Goal: Browse casually: Explore the website without a specific task or goal

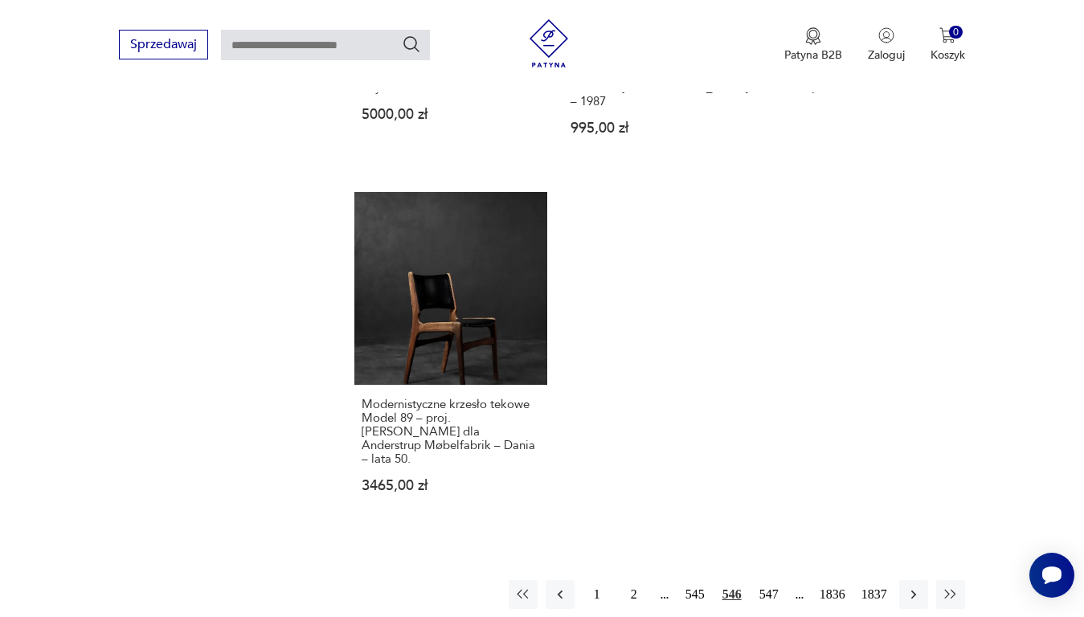
scroll to position [2057, 0]
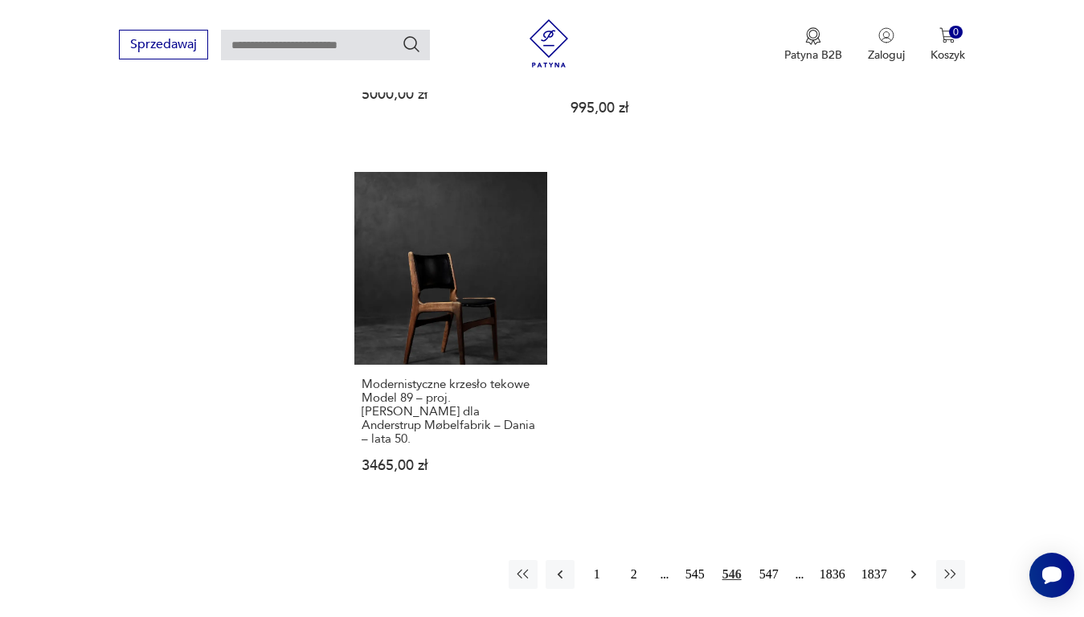
click at [917, 567] on icon "button" at bounding box center [914, 575] width 16 height 16
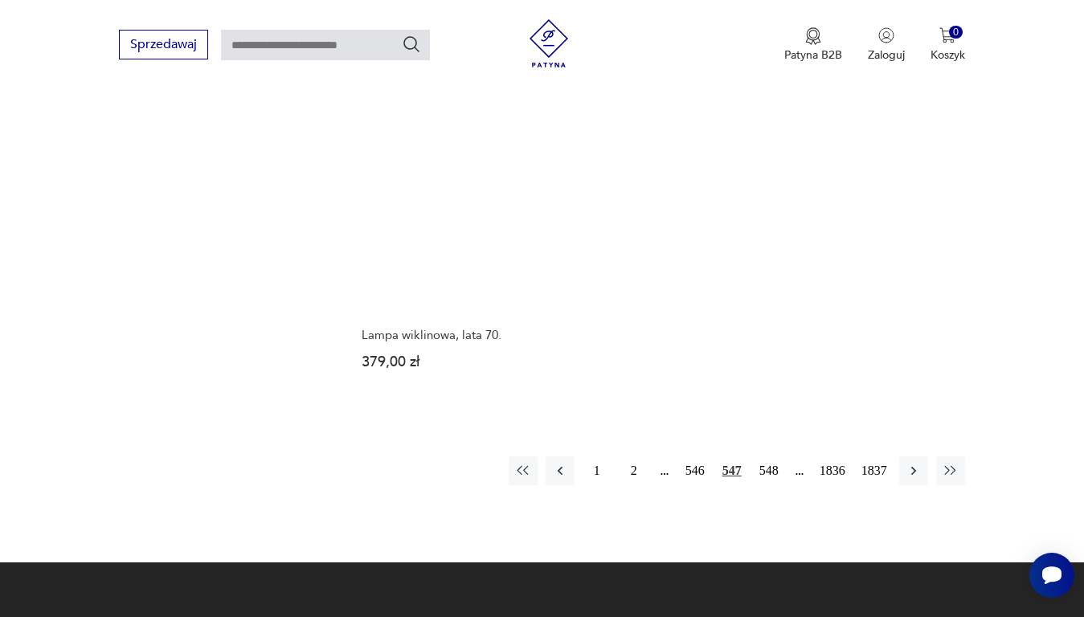
scroll to position [2057, 0]
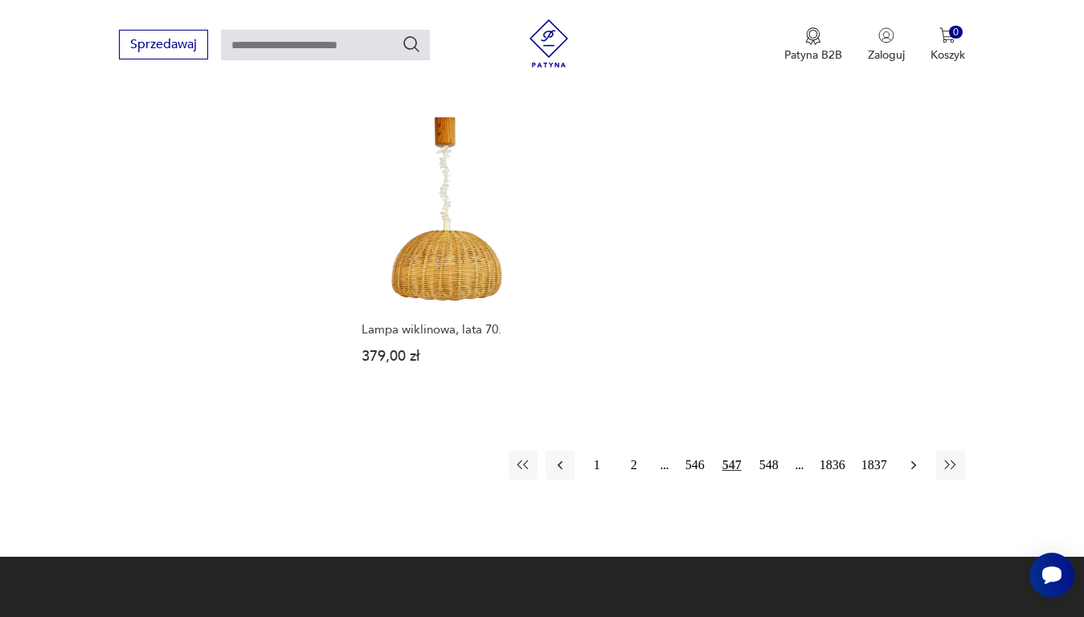
click at [911, 457] on icon "button" at bounding box center [914, 465] width 16 height 16
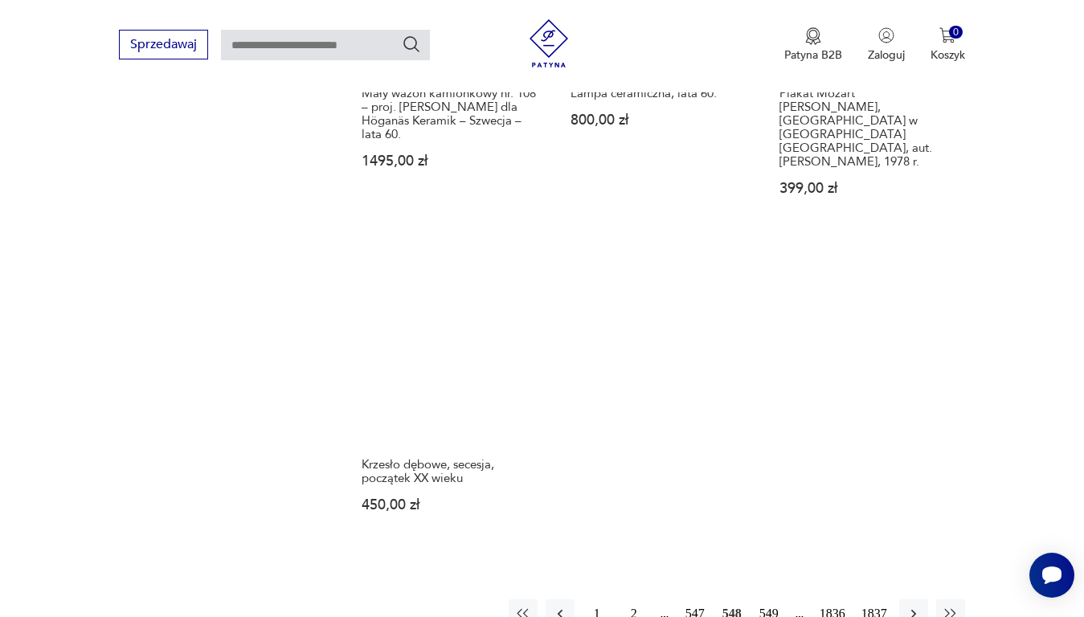
scroll to position [1977, 0]
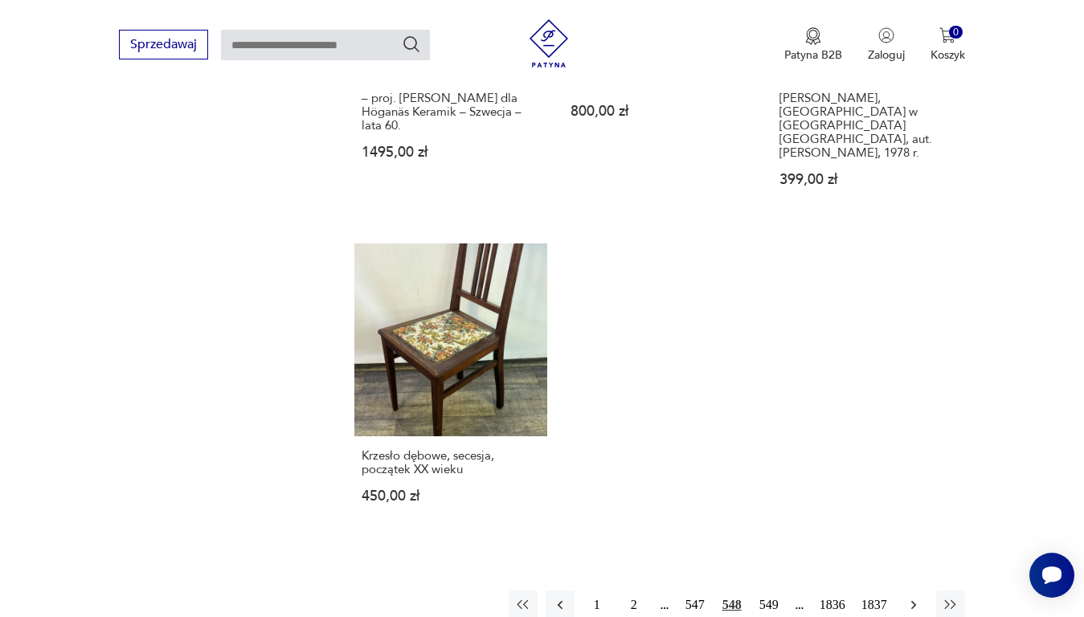
click at [916, 597] on icon "button" at bounding box center [914, 605] width 16 height 16
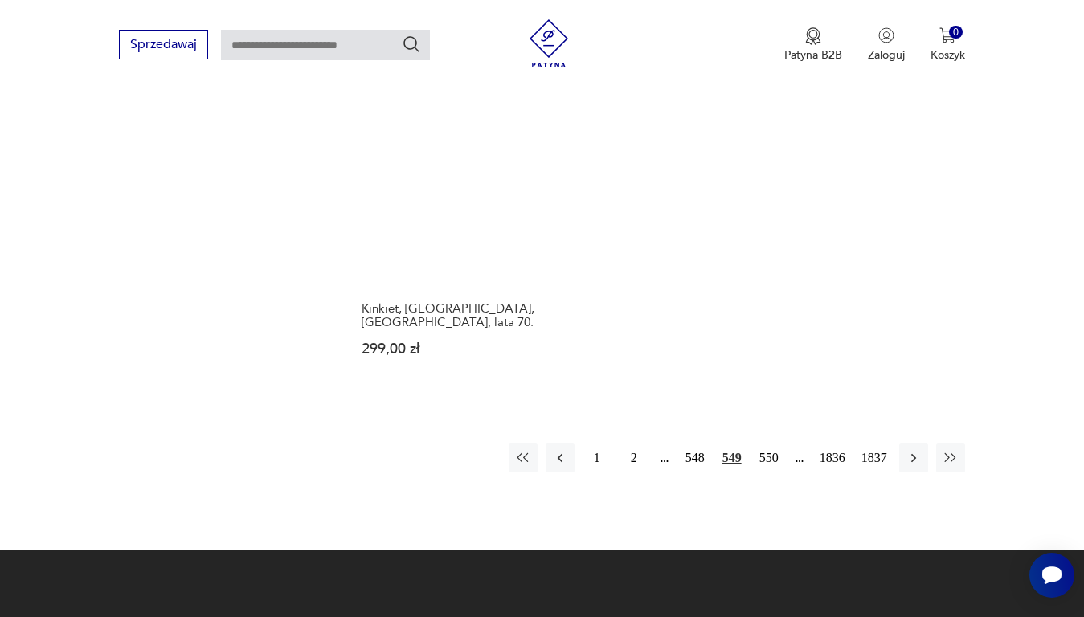
scroll to position [2138, 0]
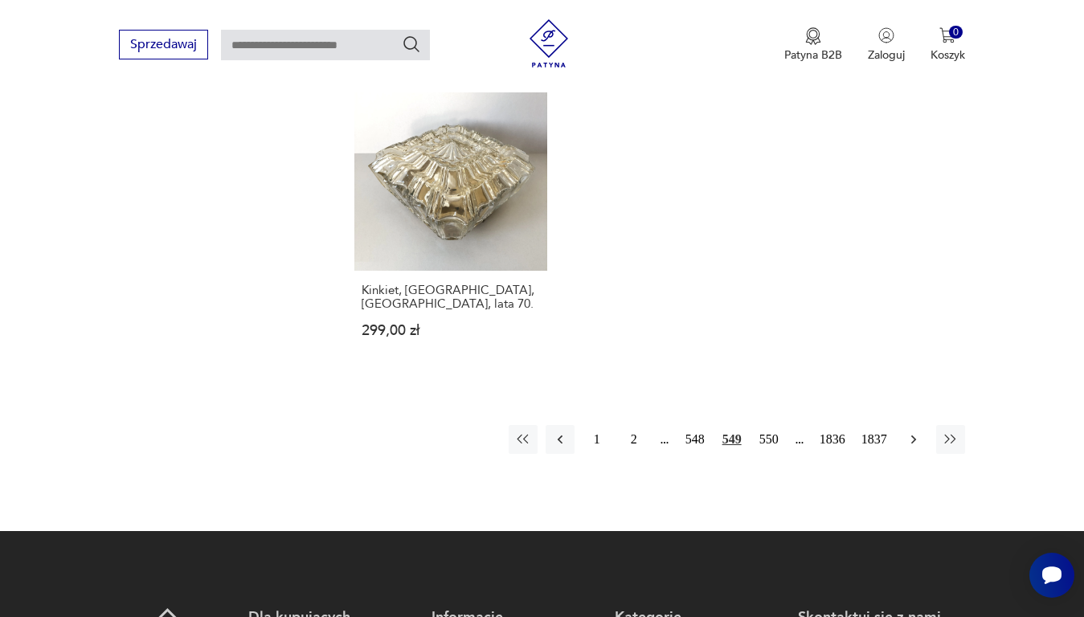
click at [912, 435] on icon "button" at bounding box center [913, 439] width 5 height 9
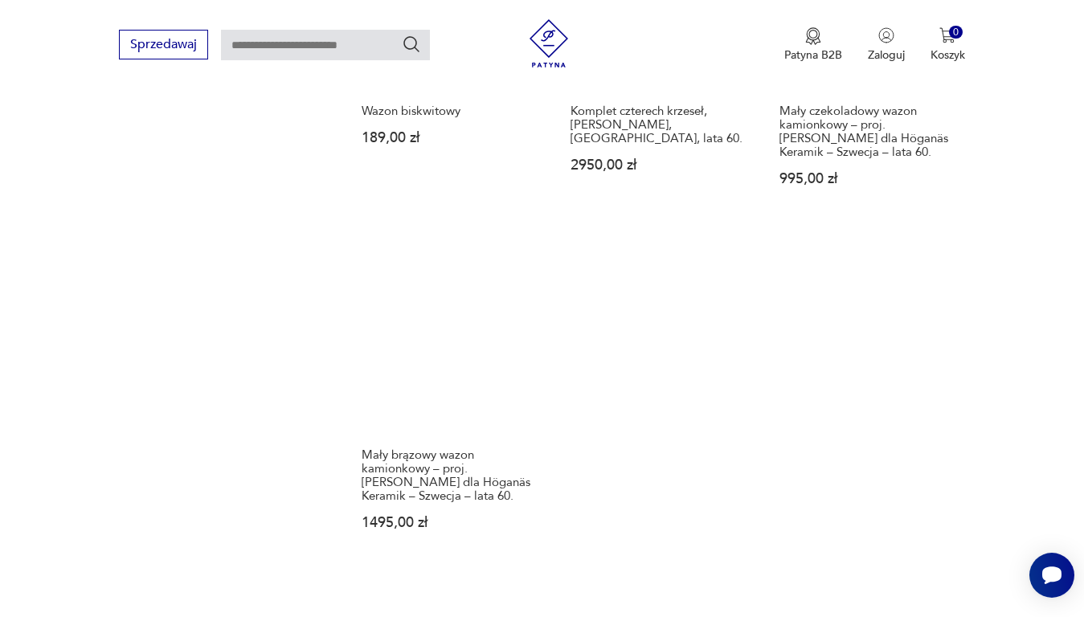
scroll to position [2057, 0]
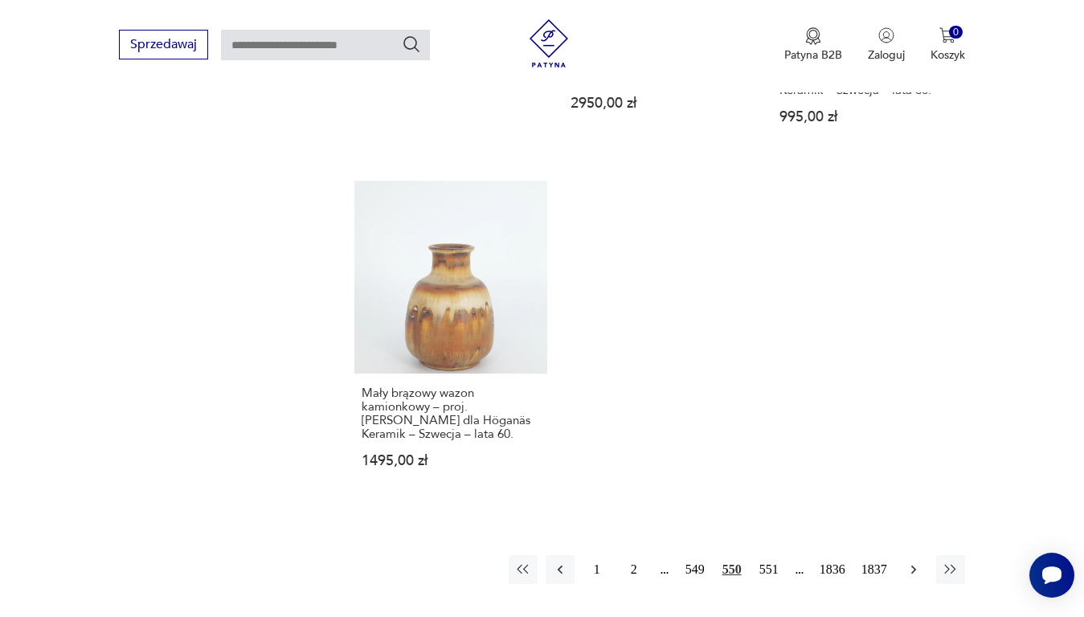
click at [914, 562] on icon "button" at bounding box center [914, 570] width 16 height 16
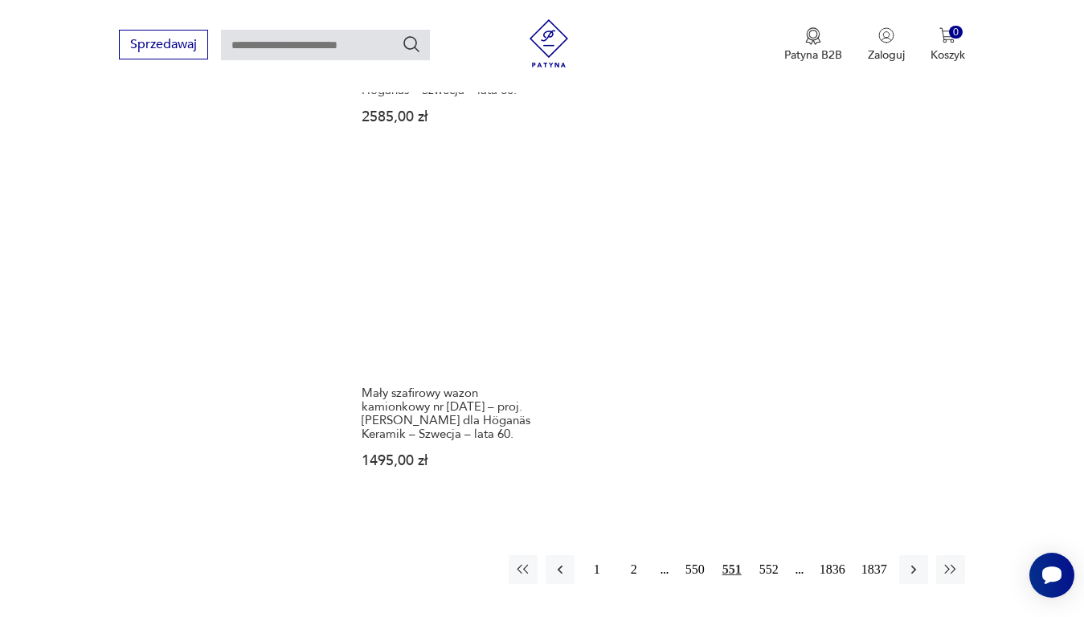
scroll to position [2057, 0]
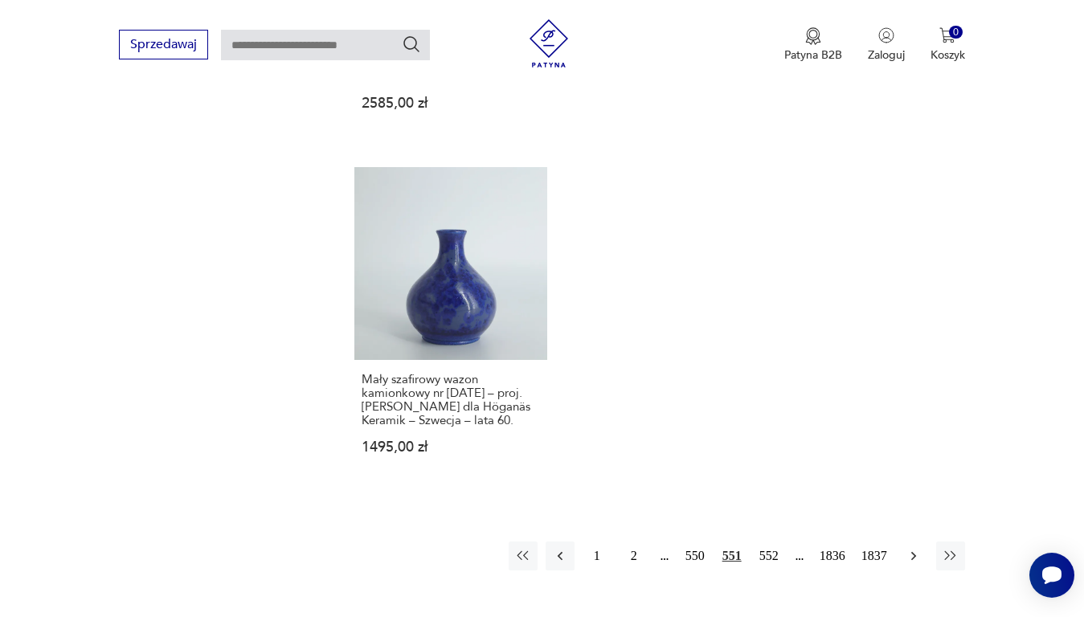
click at [911, 548] on icon "button" at bounding box center [914, 556] width 16 height 16
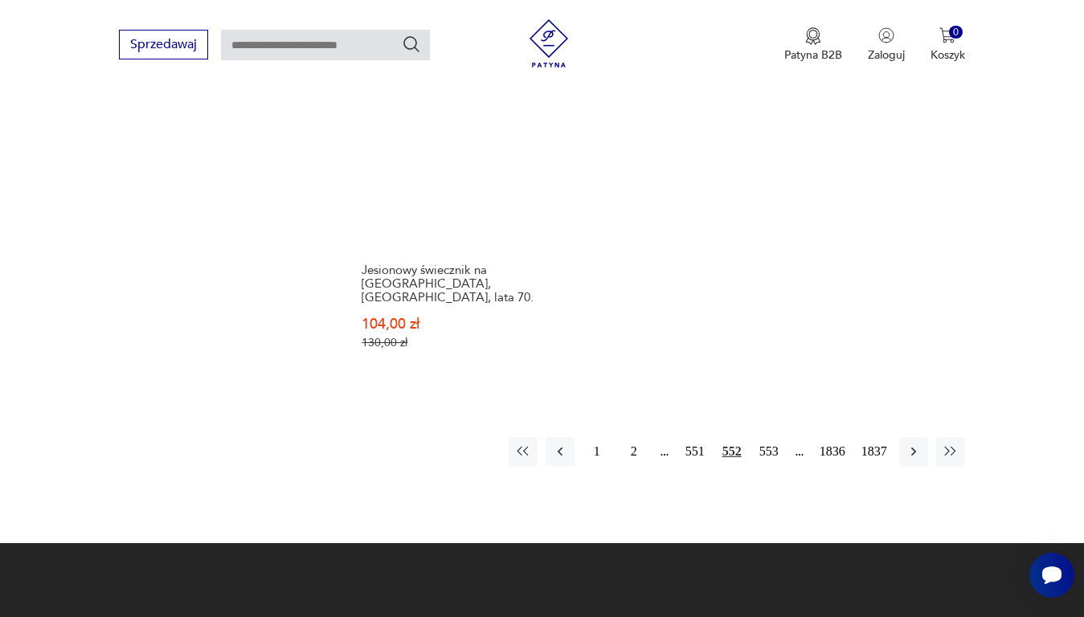
scroll to position [2138, 0]
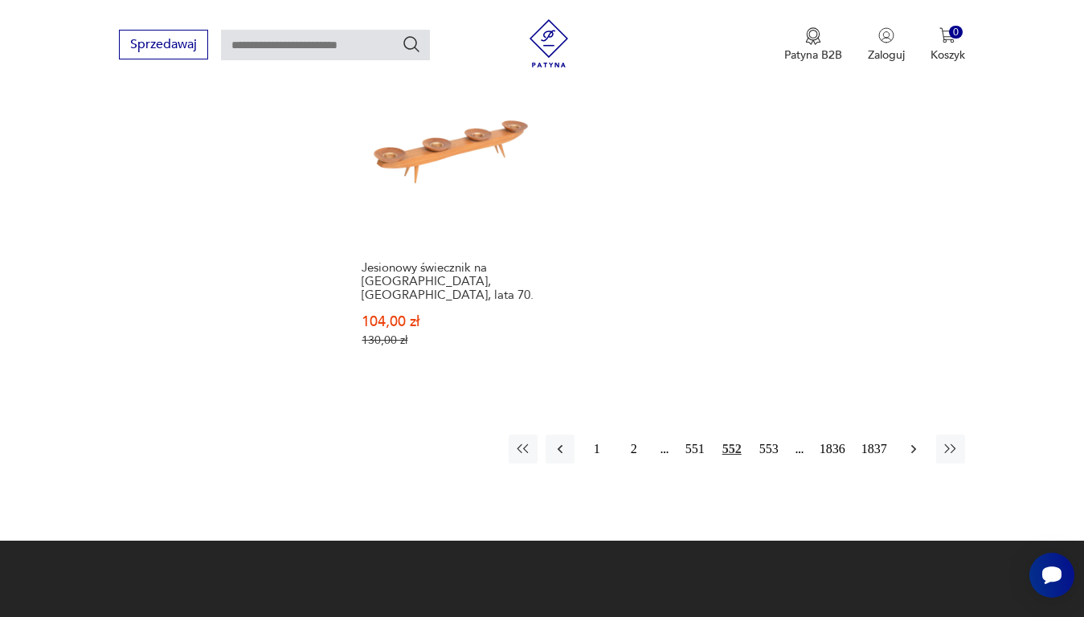
click at [915, 441] on icon "button" at bounding box center [914, 449] width 16 height 16
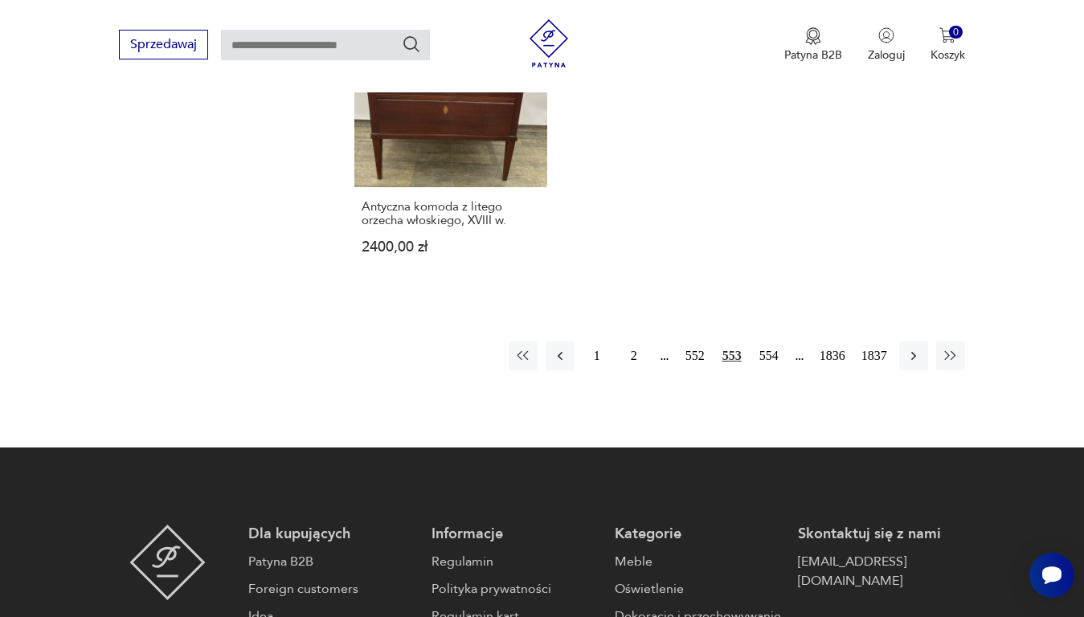
scroll to position [2298, 0]
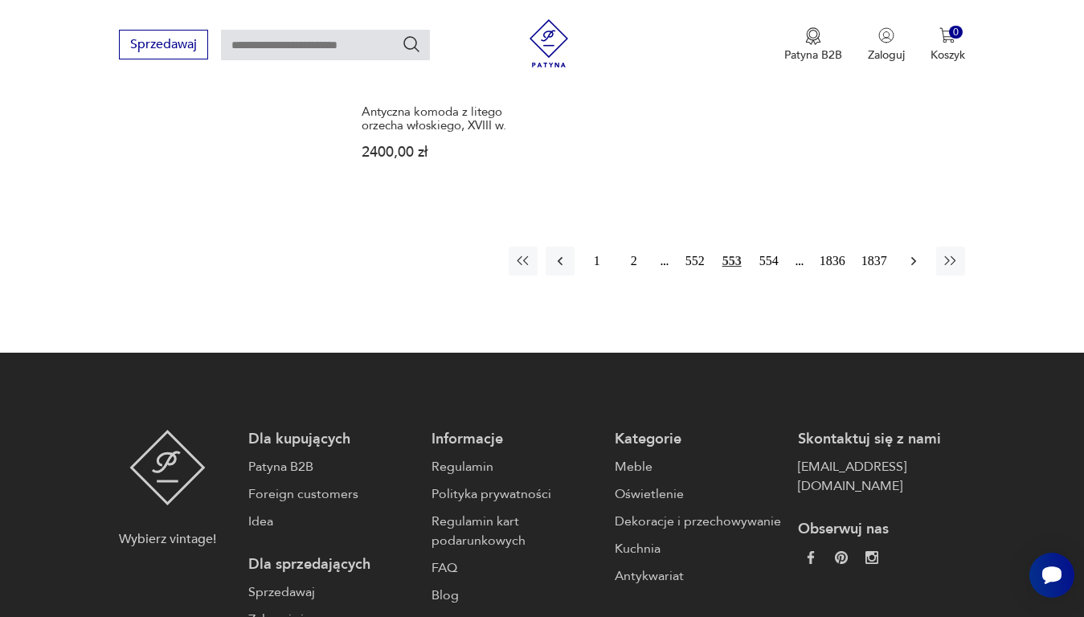
click at [911, 253] on icon "button" at bounding box center [914, 261] width 16 height 16
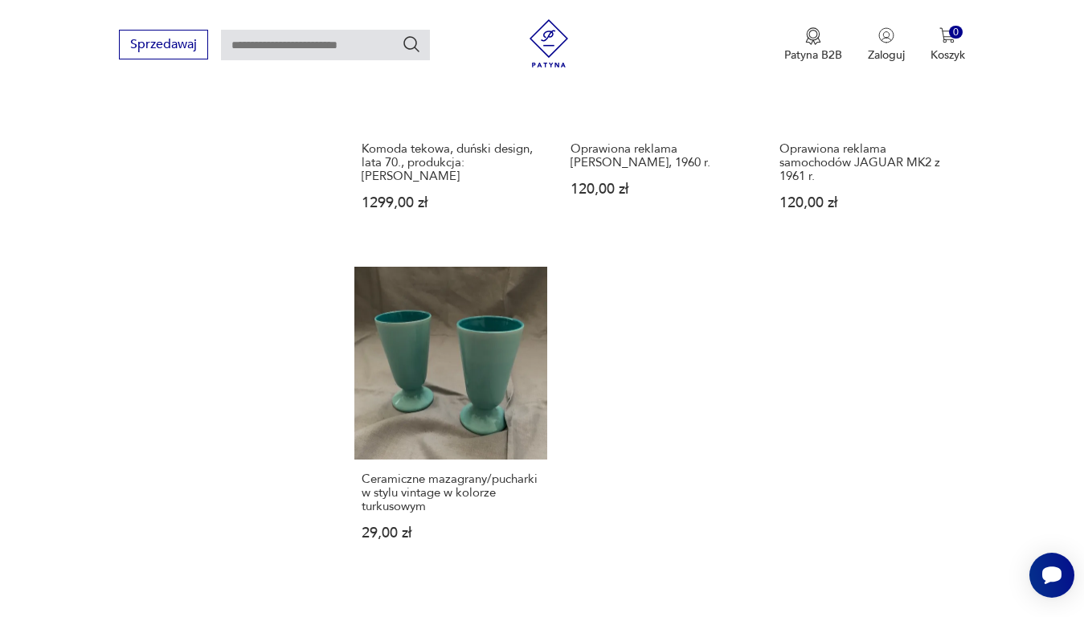
scroll to position [1977, 0]
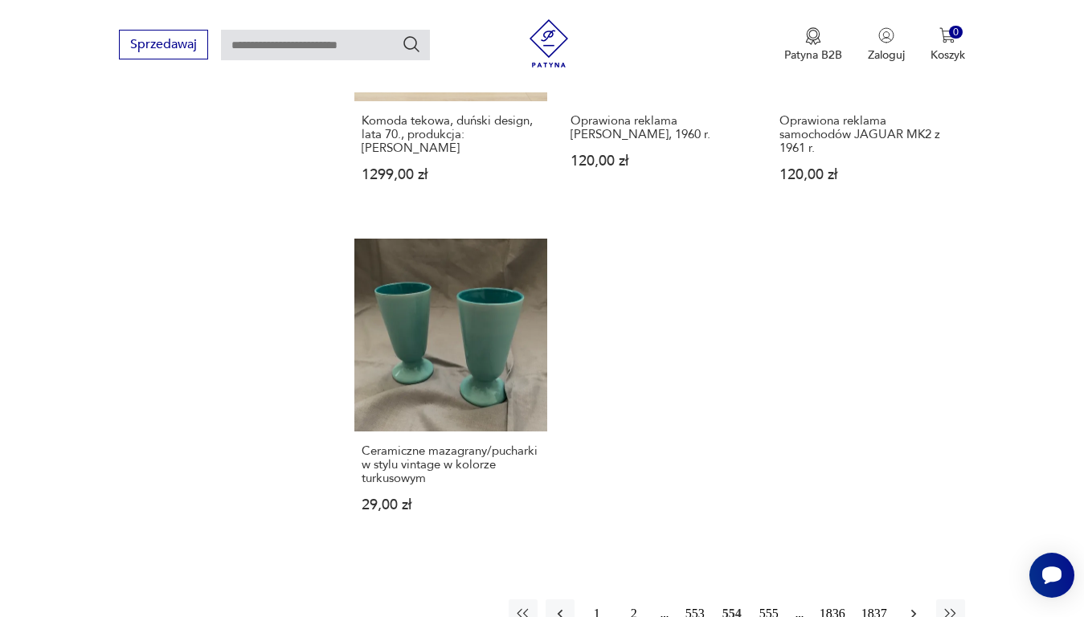
click at [912, 606] on icon "button" at bounding box center [914, 614] width 16 height 16
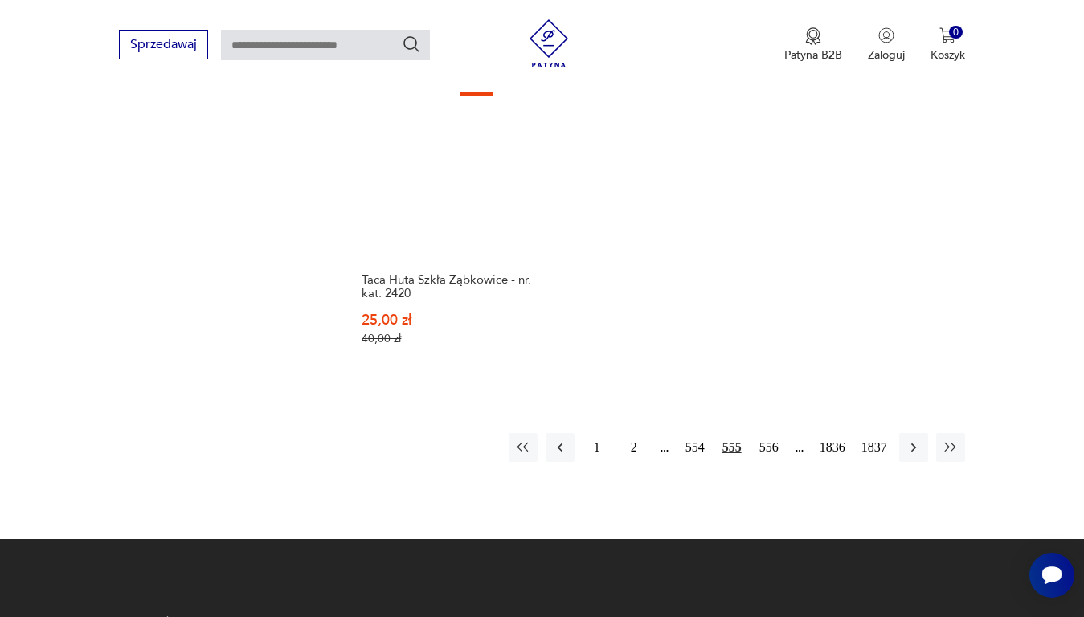
scroll to position [2138, 0]
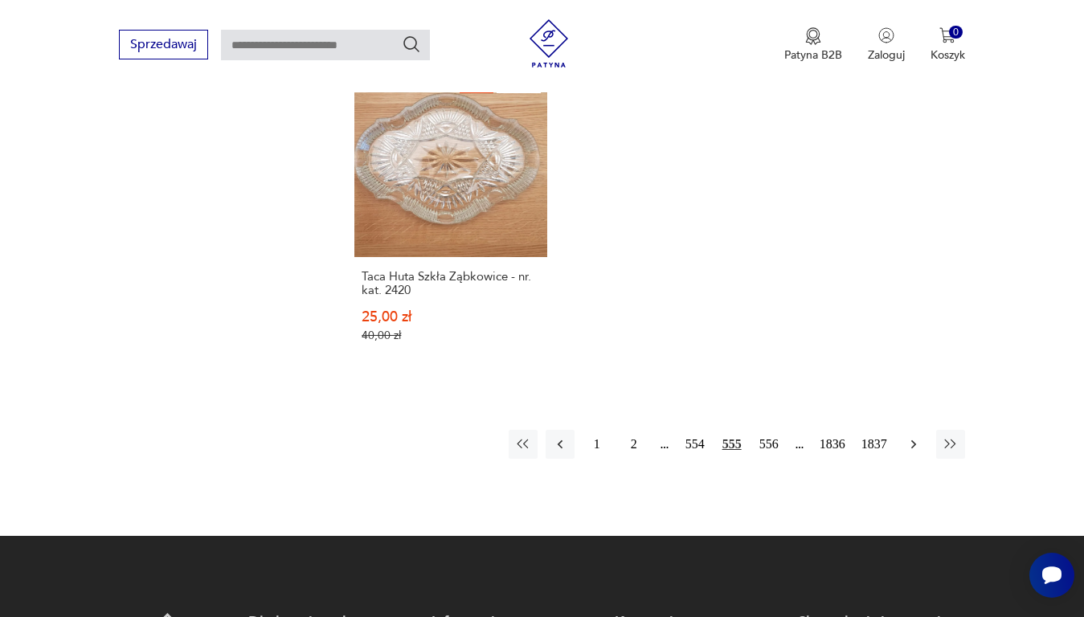
click at [909, 437] on icon "button" at bounding box center [914, 445] width 16 height 16
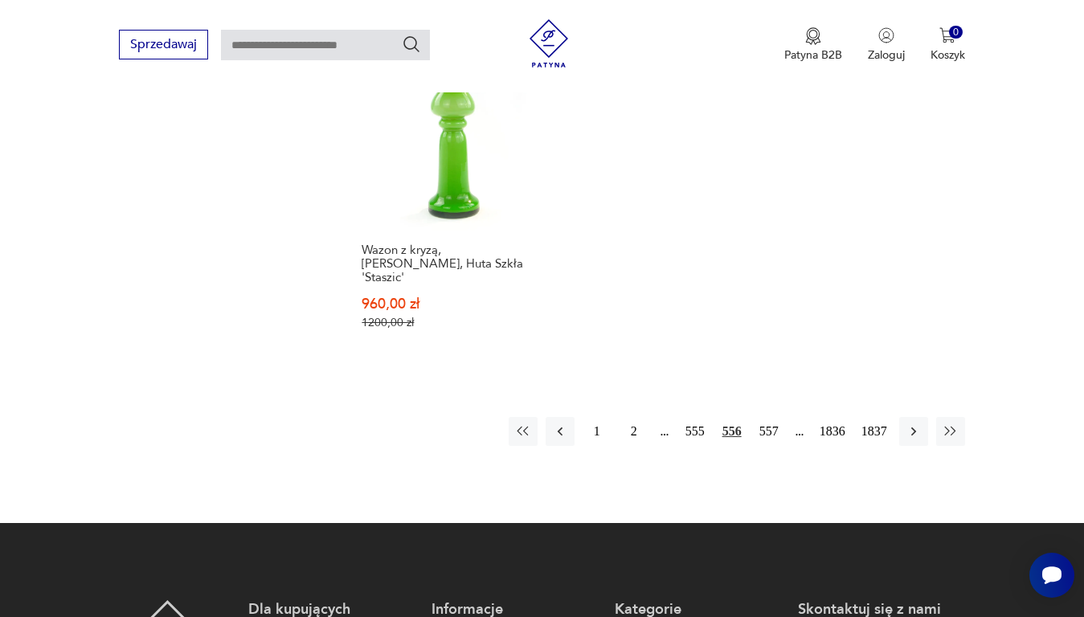
scroll to position [2218, 0]
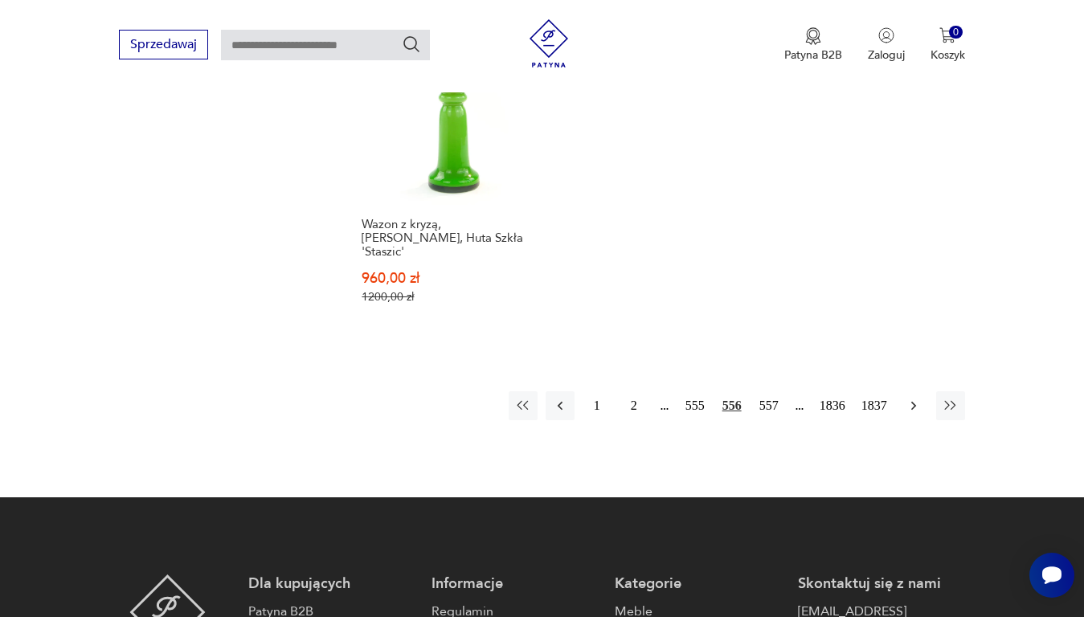
click at [913, 401] on icon "button" at bounding box center [913, 405] width 5 height 9
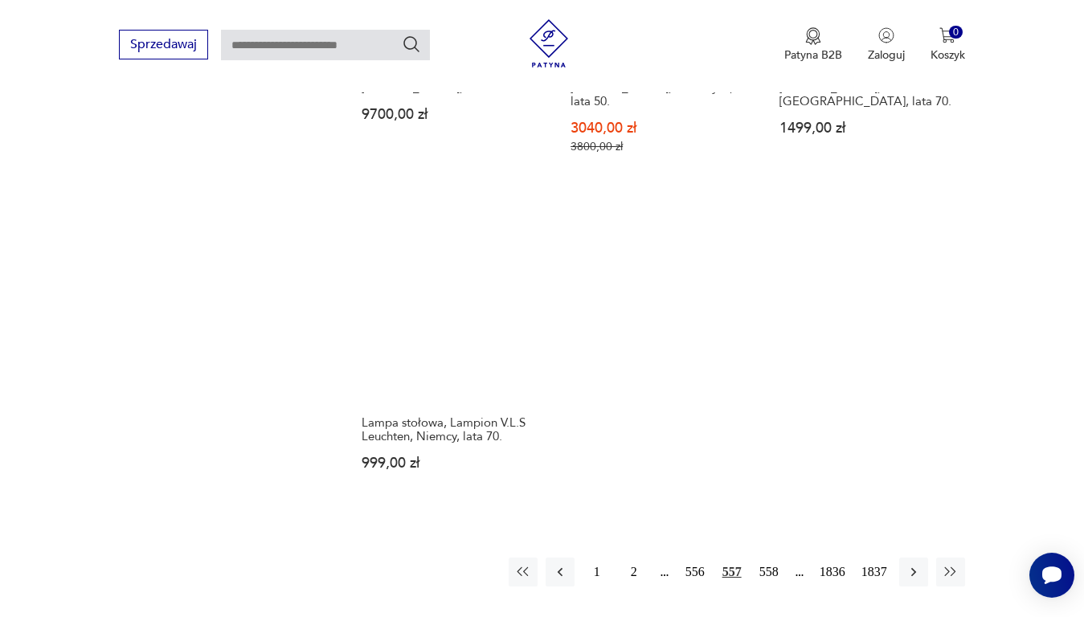
scroll to position [2057, 0]
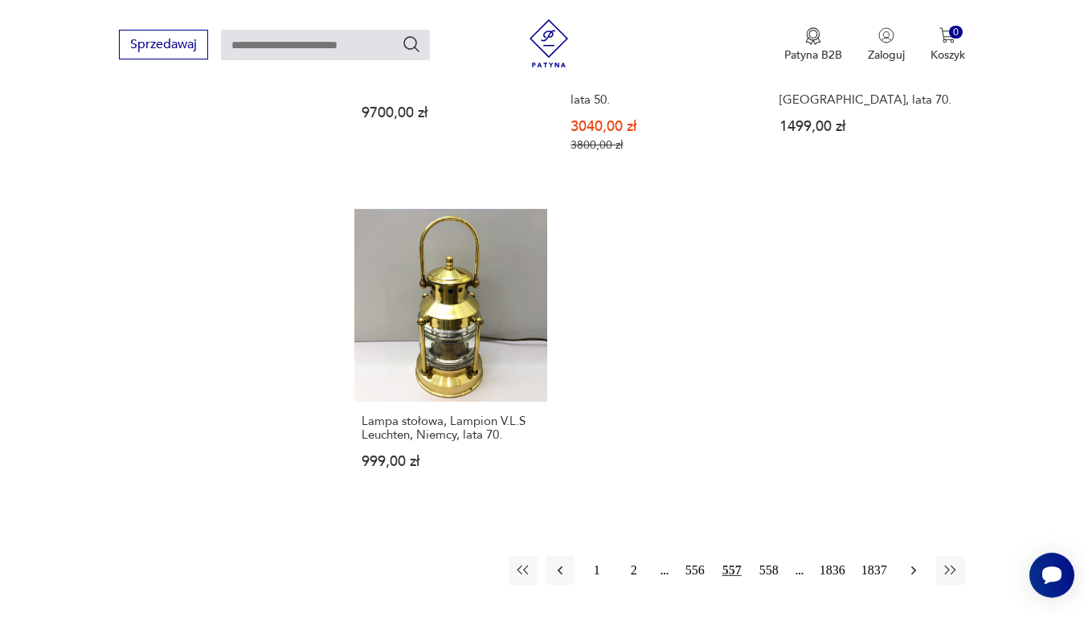
click at [907, 556] on button "button" at bounding box center [914, 570] width 29 height 29
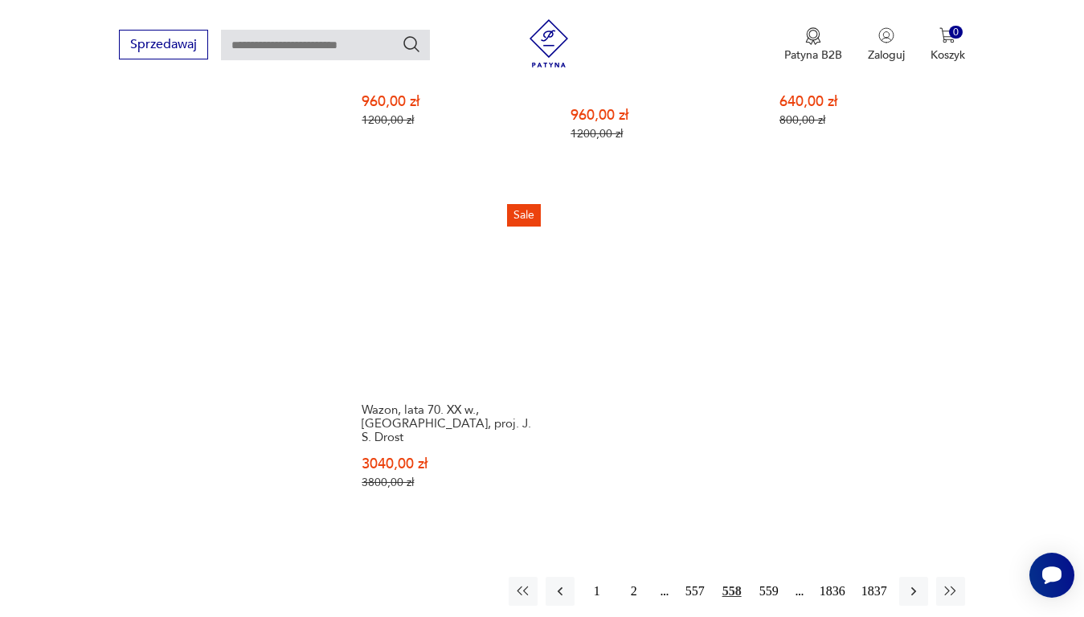
scroll to position [2138, 0]
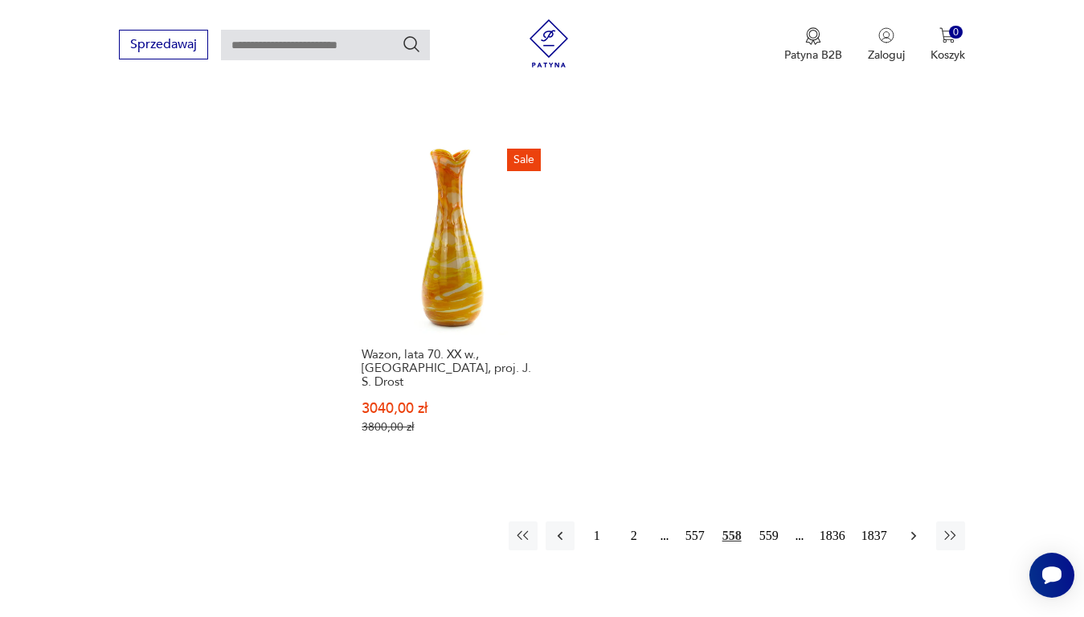
click at [913, 528] on icon "button" at bounding box center [914, 536] width 16 height 16
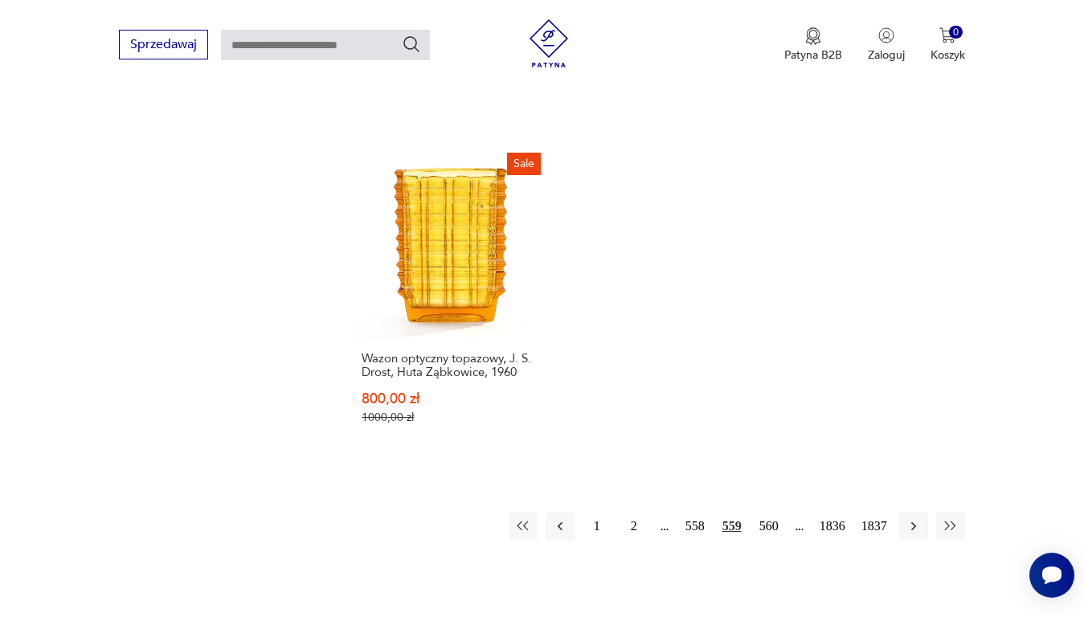
scroll to position [2138, 0]
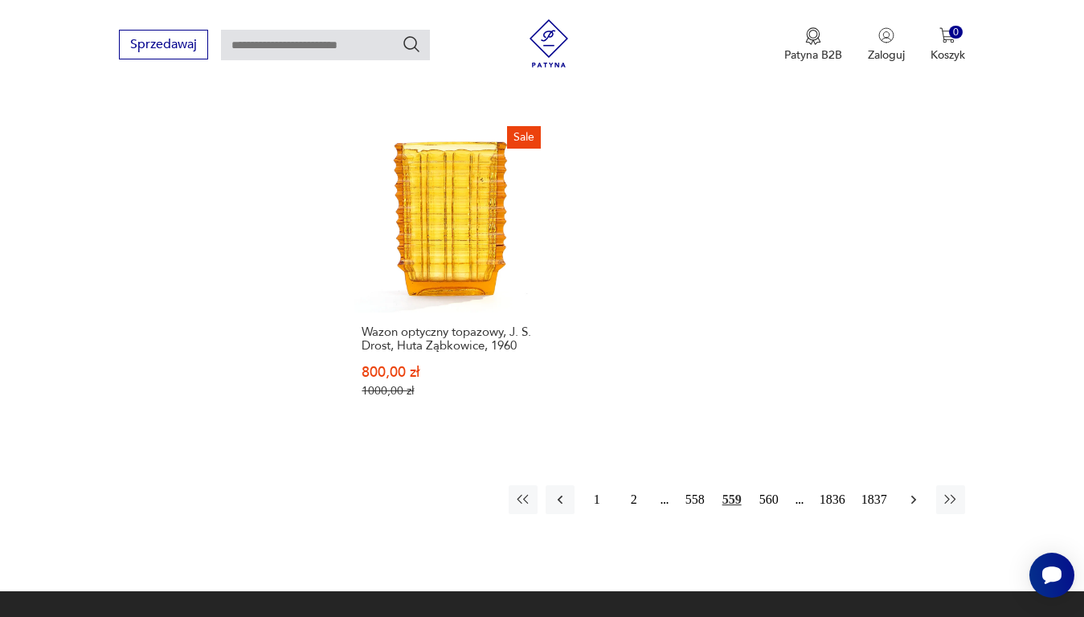
click at [920, 492] on icon "button" at bounding box center [914, 500] width 16 height 16
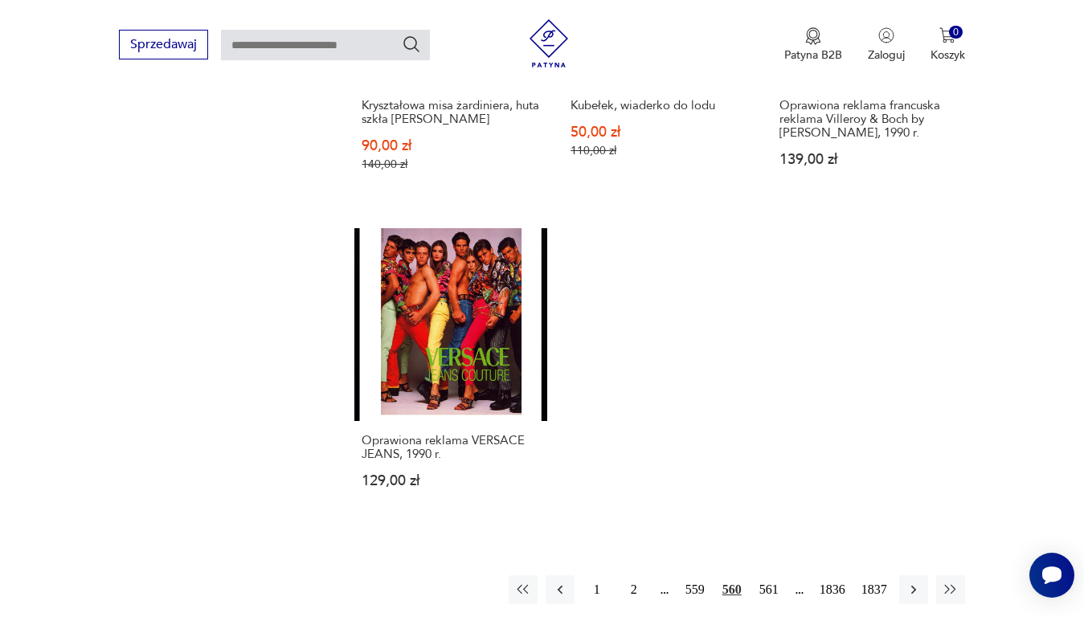
scroll to position [2138, 0]
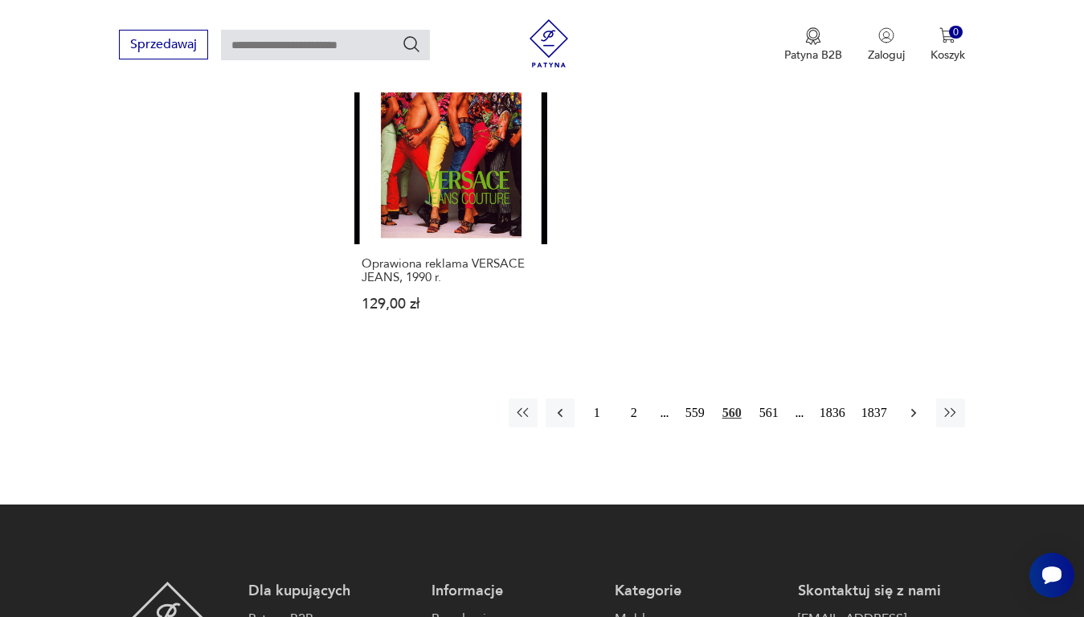
click at [916, 405] on icon "button" at bounding box center [914, 413] width 16 height 16
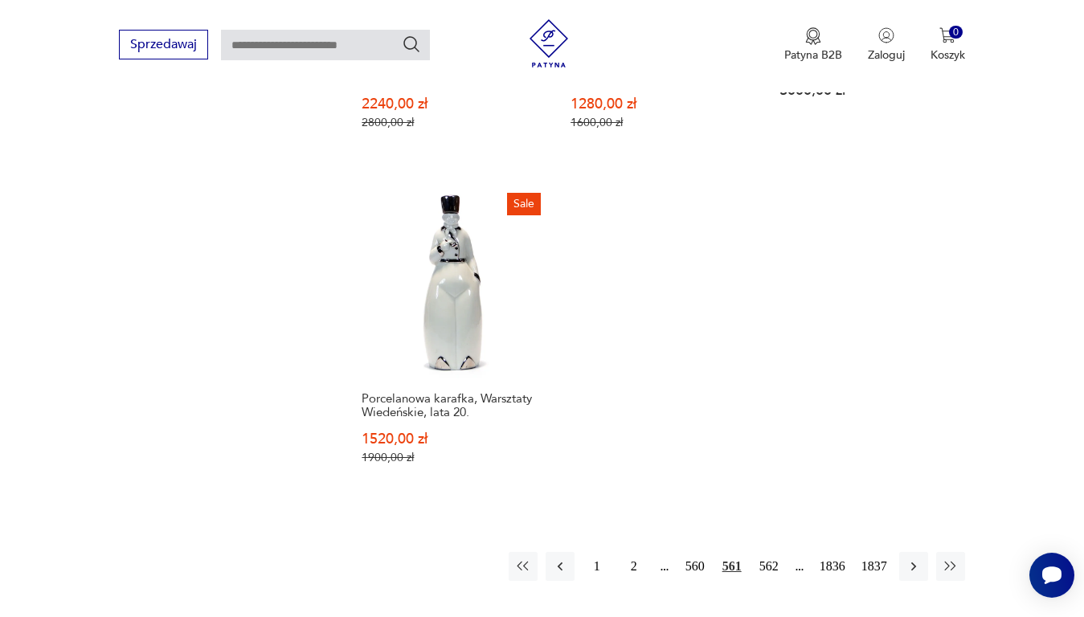
scroll to position [2057, 0]
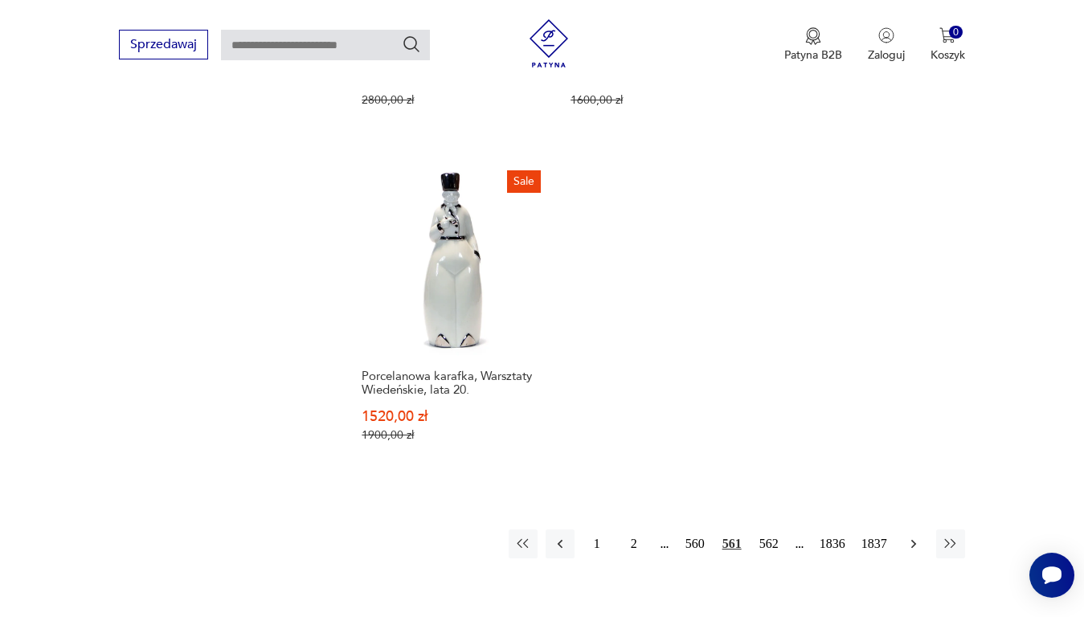
click at [913, 536] on icon "button" at bounding box center [914, 544] width 16 height 16
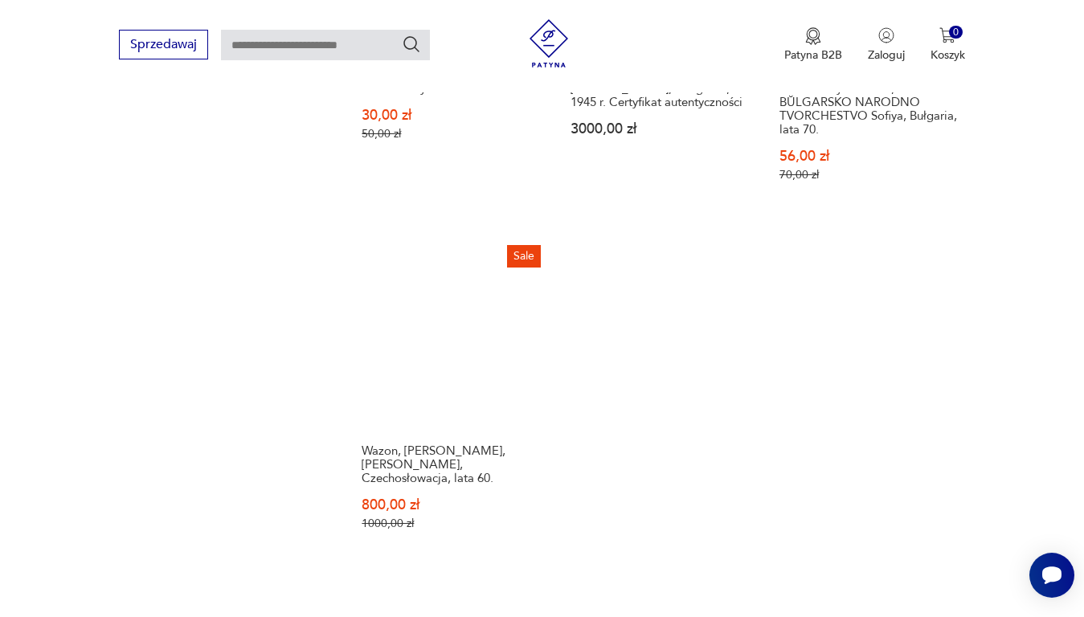
scroll to position [1977, 0]
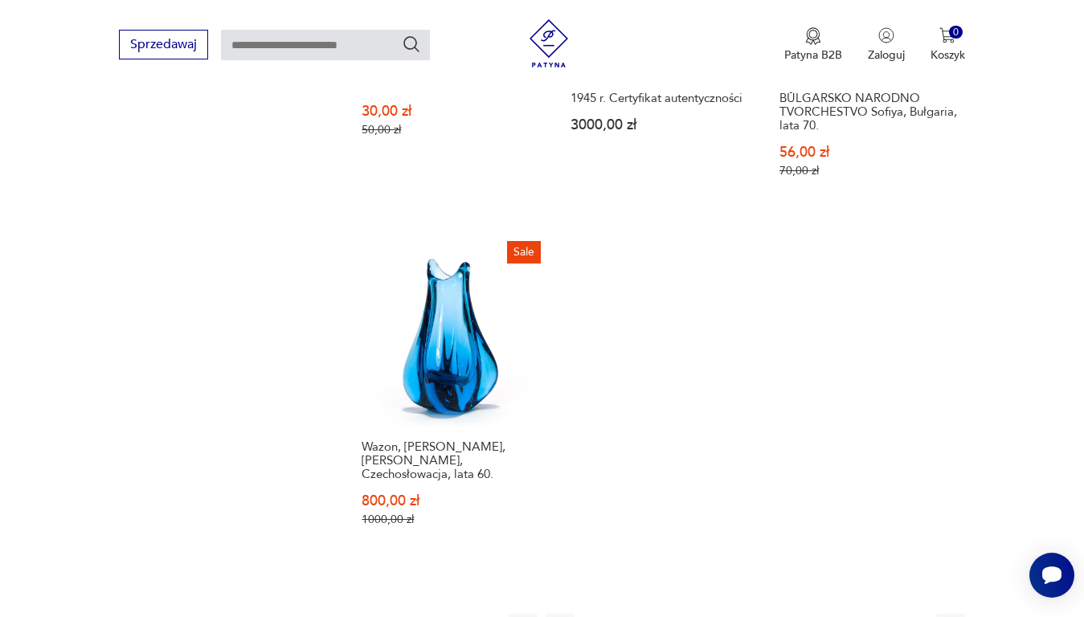
click at [914, 617] on icon "button" at bounding box center [913, 628] width 5 height 9
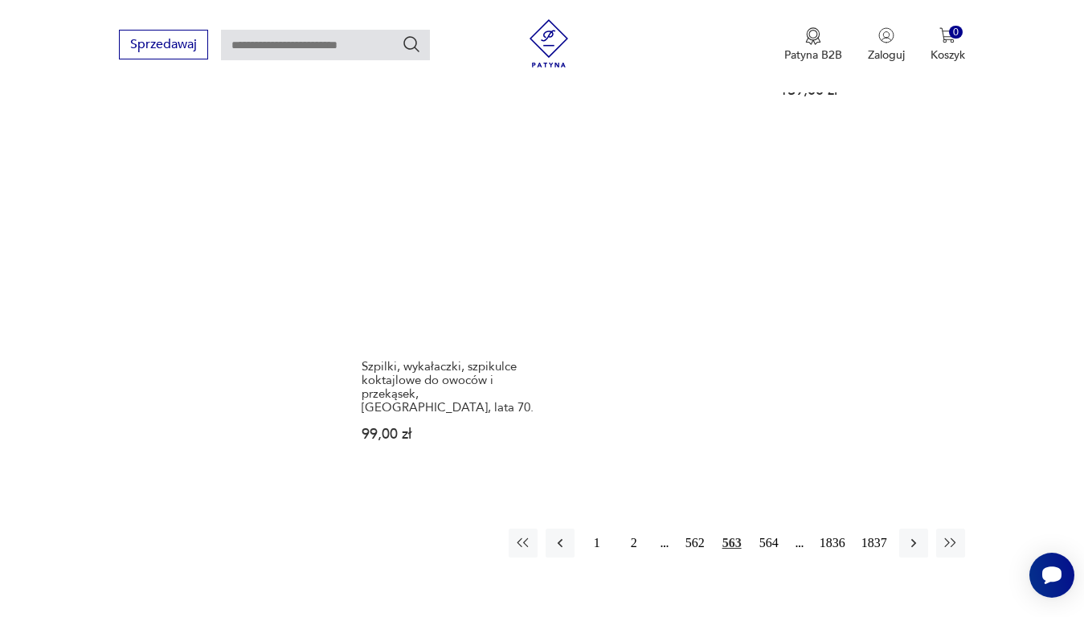
scroll to position [2057, 0]
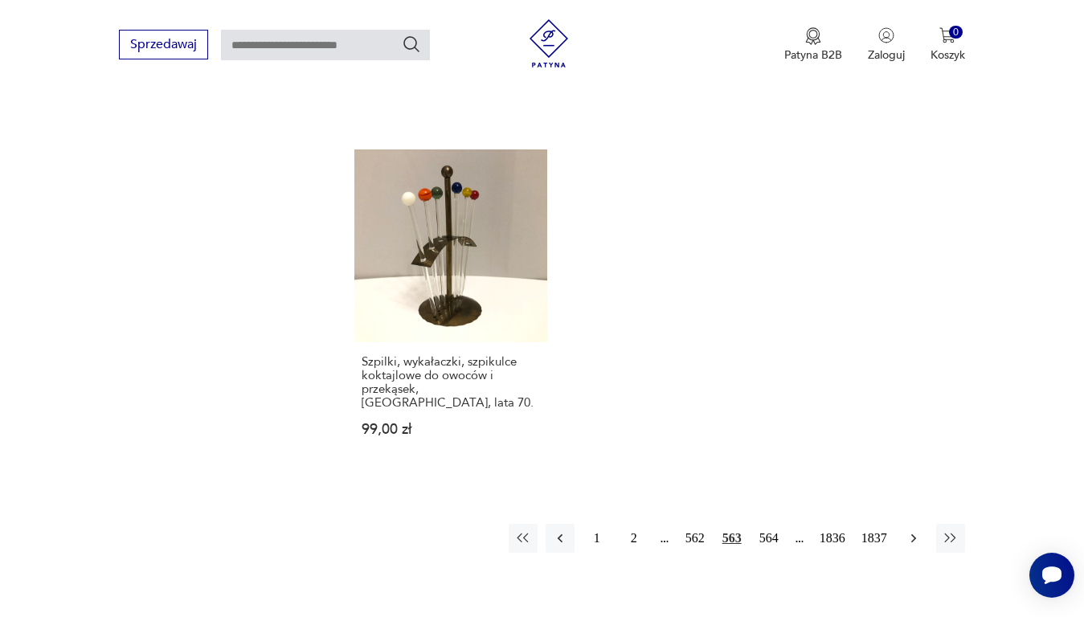
click at [912, 531] on icon "button" at bounding box center [914, 539] width 16 height 16
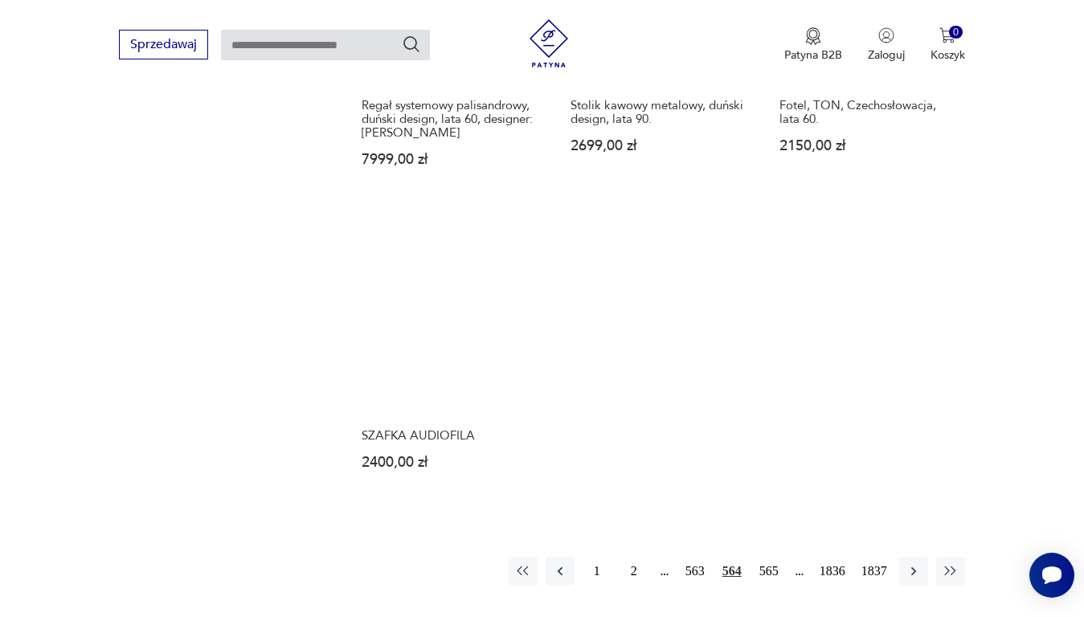
scroll to position [1977, 0]
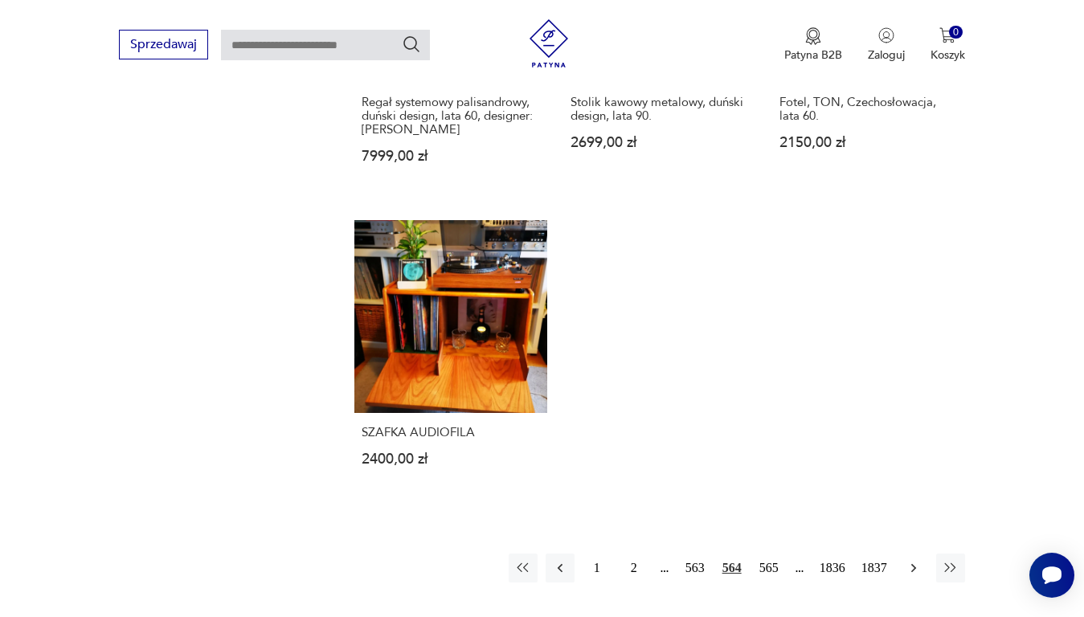
click at [907, 560] on icon "button" at bounding box center [914, 568] width 16 height 16
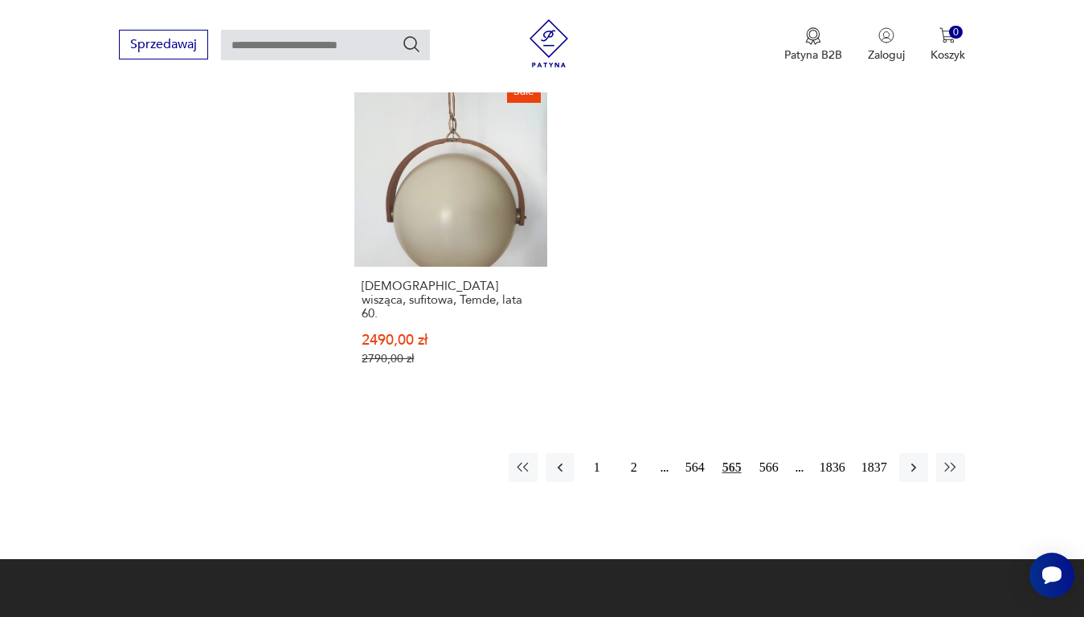
scroll to position [2138, 0]
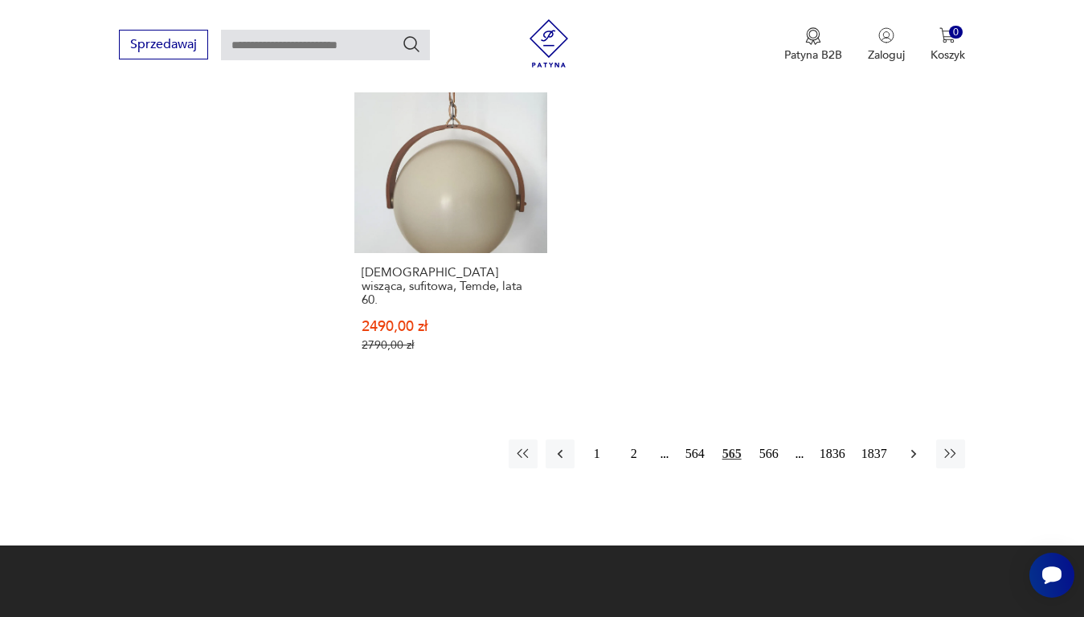
click at [910, 446] on icon "button" at bounding box center [914, 454] width 16 height 16
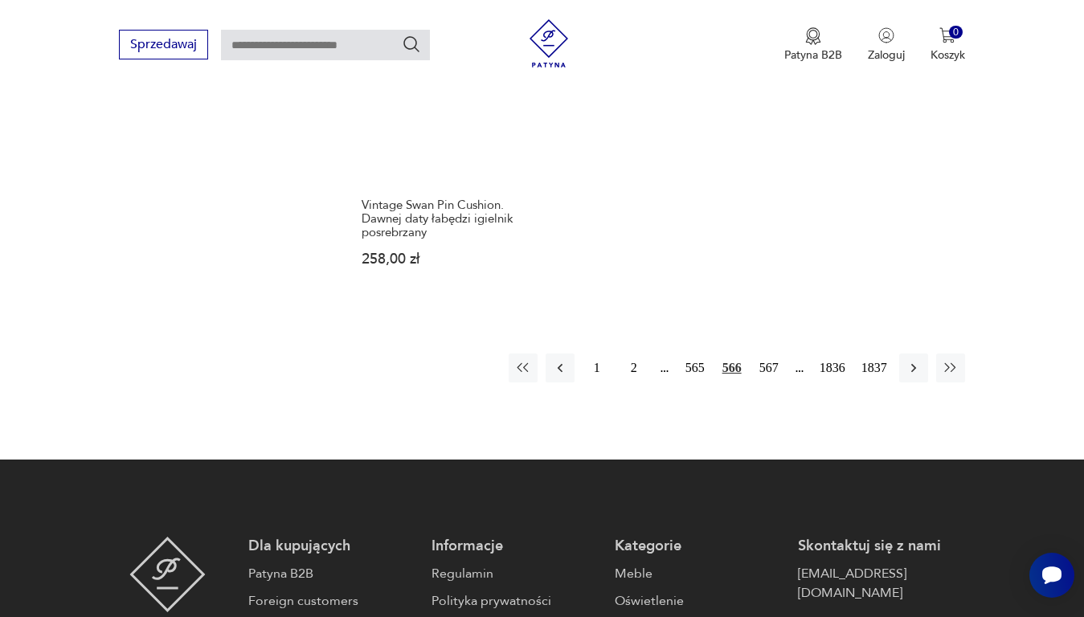
scroll to position [2218, 0]
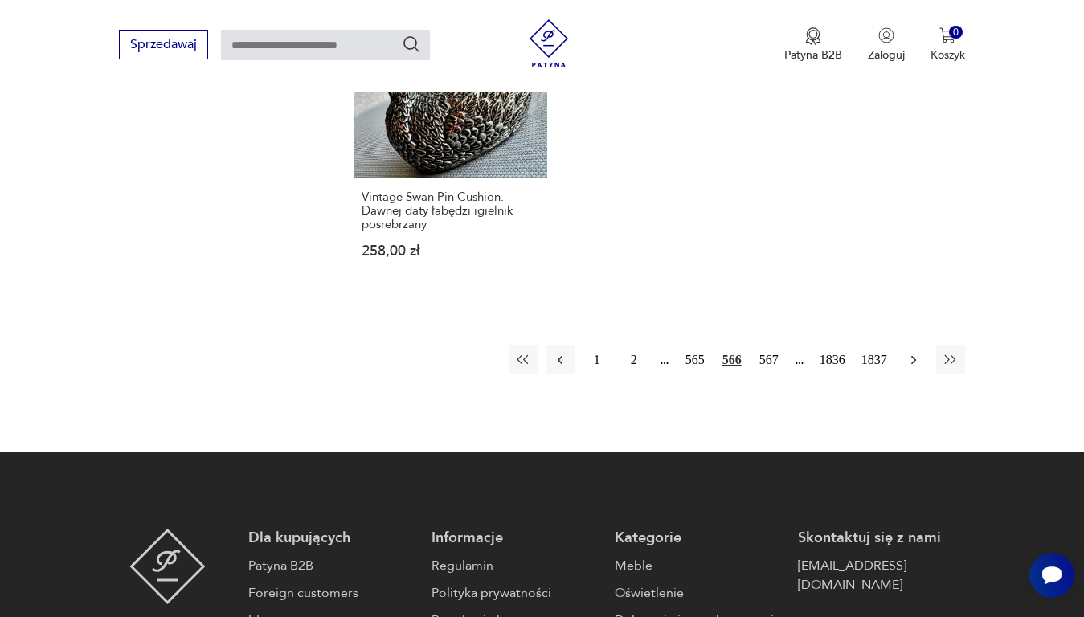
click at [911, 352] on icon "button" at bounding box center [914, 360] width 16 height 16
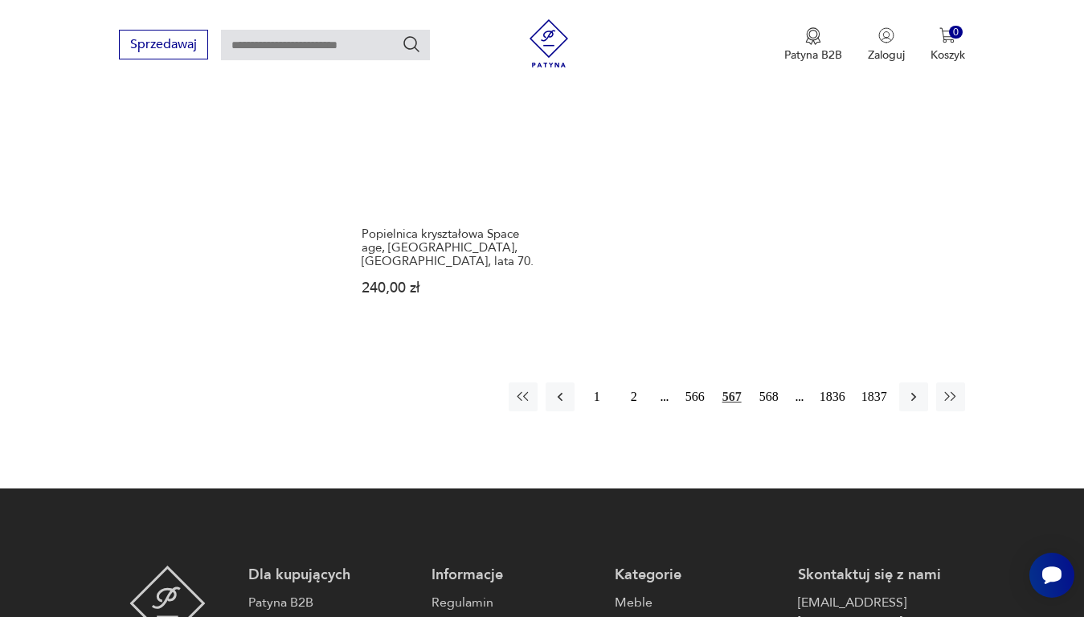
scroll to position [2218, 0]
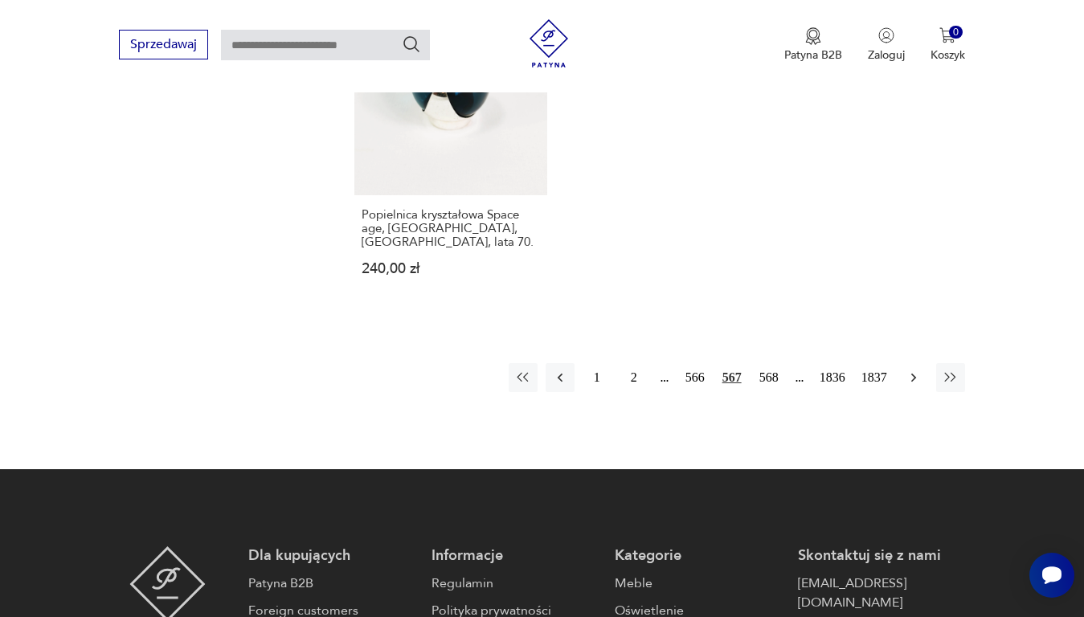
click at [915, 373] on icon "button" at bounding box center [913, 377] width 5 height 9
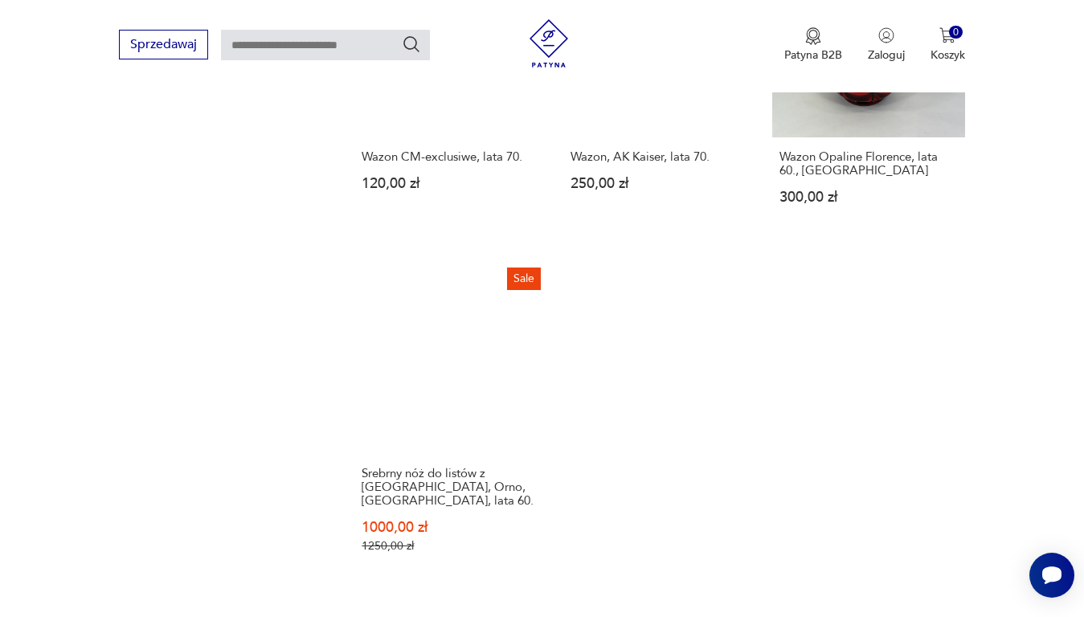
scroll to position [2057, 0]
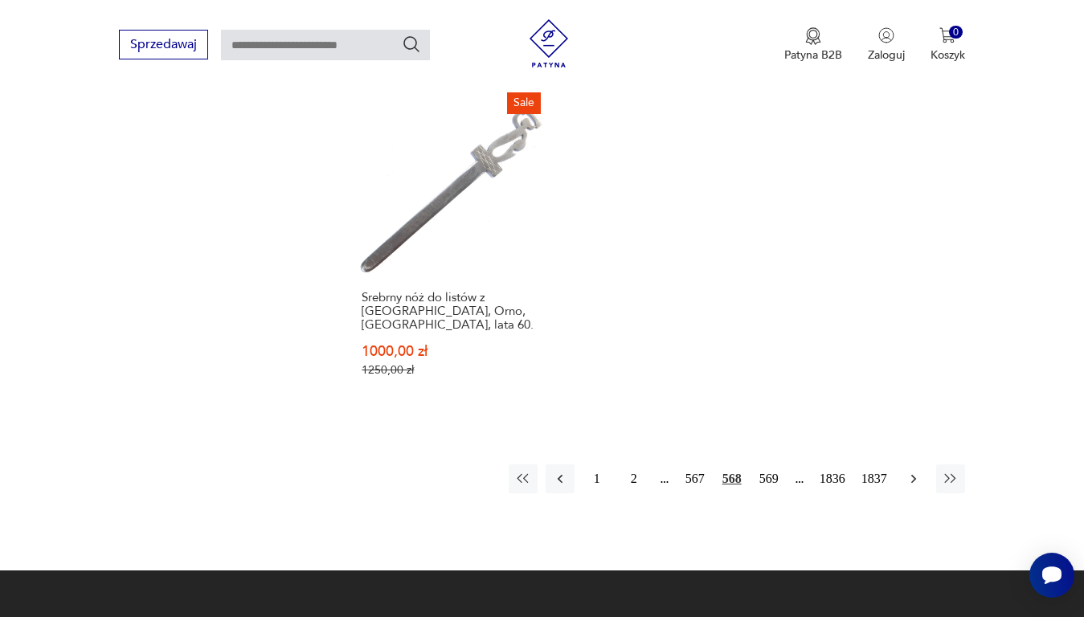
click at [917, 471] on icon "button" at bounding box center [914, 479] width 16 height 16
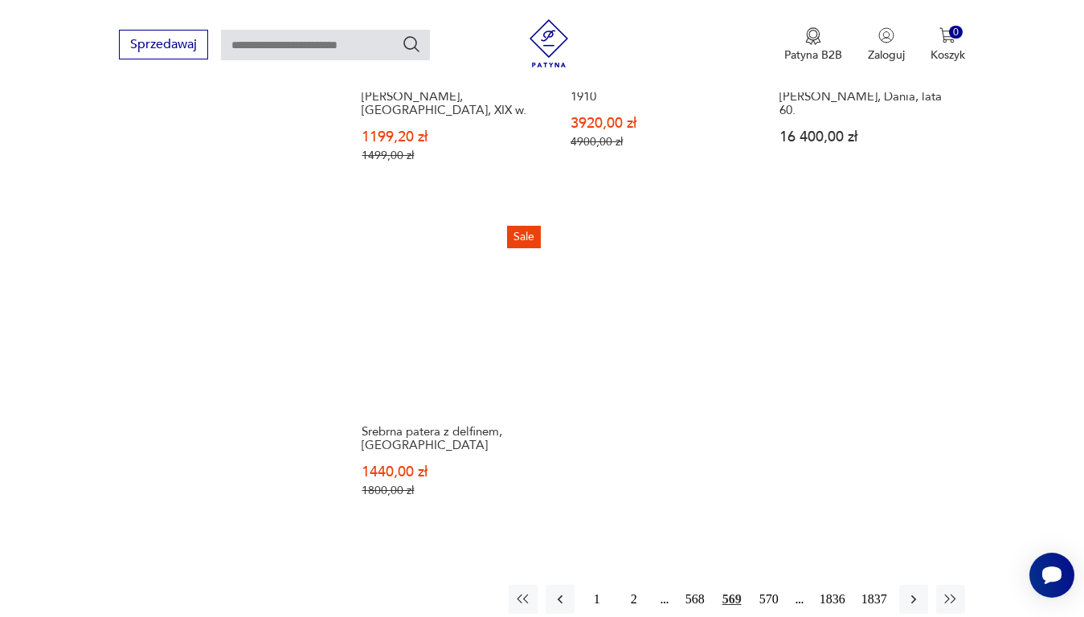
scroll to position [2057, 0]
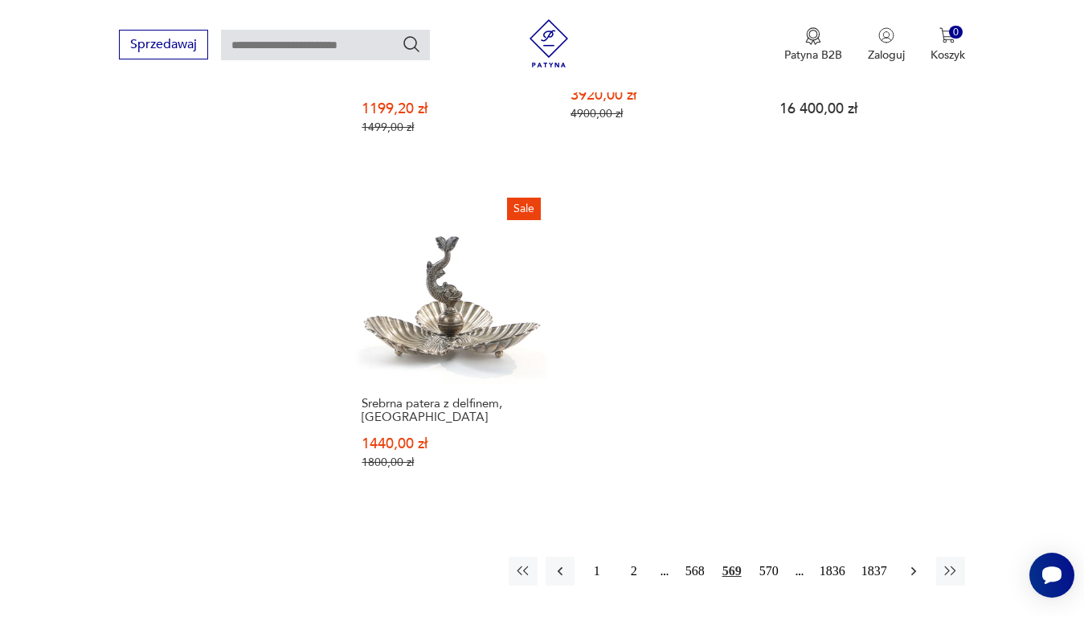
click at [916, 564] on icon "button" at bounding box center [914, 572] width 16 height 16
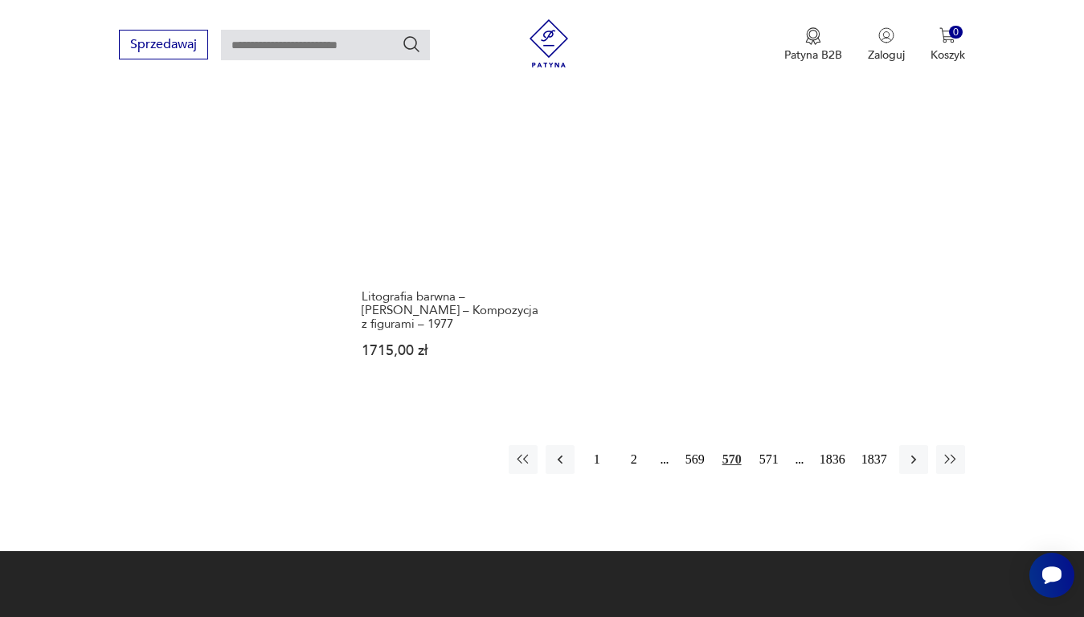
scroll to position [2218, 0]
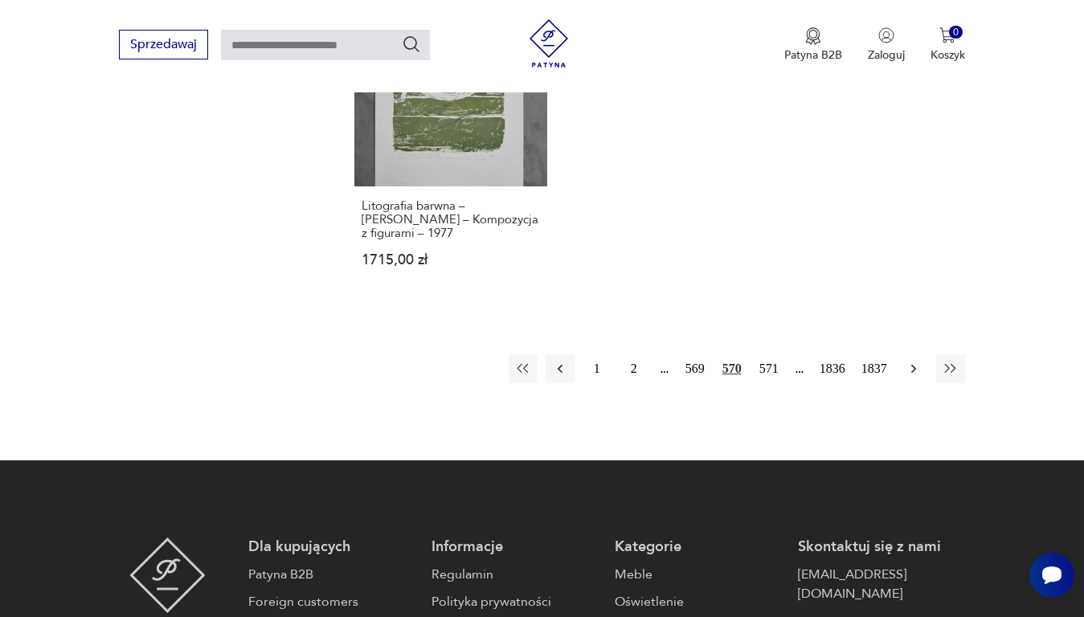
click at [910, 361] on icon "button" at bounding box center [914, 369] width 16 height 16
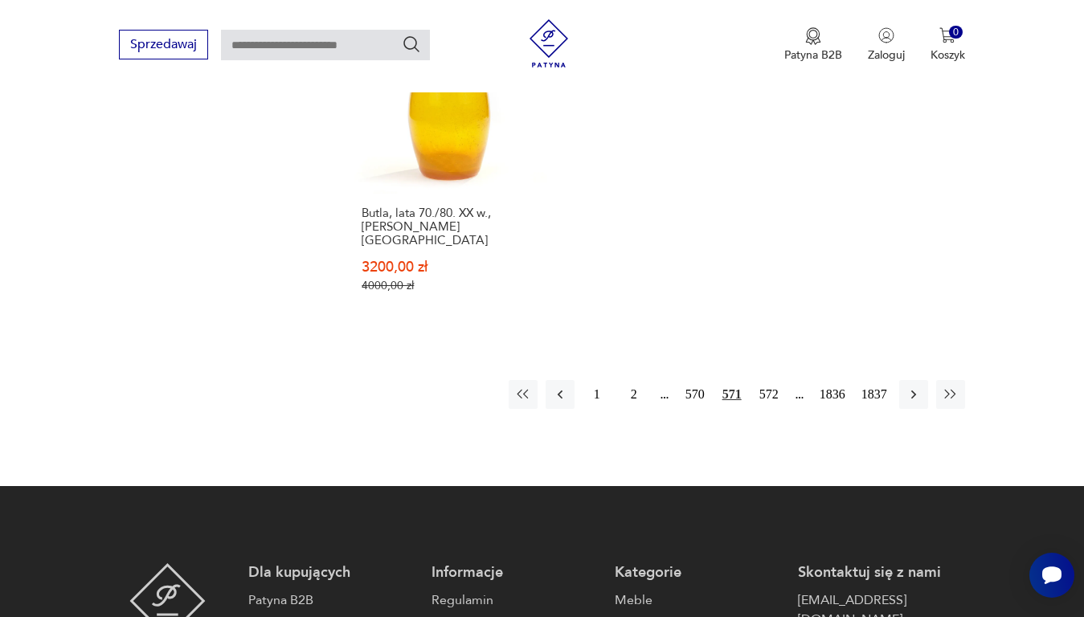
scroll to position [2298, 0]
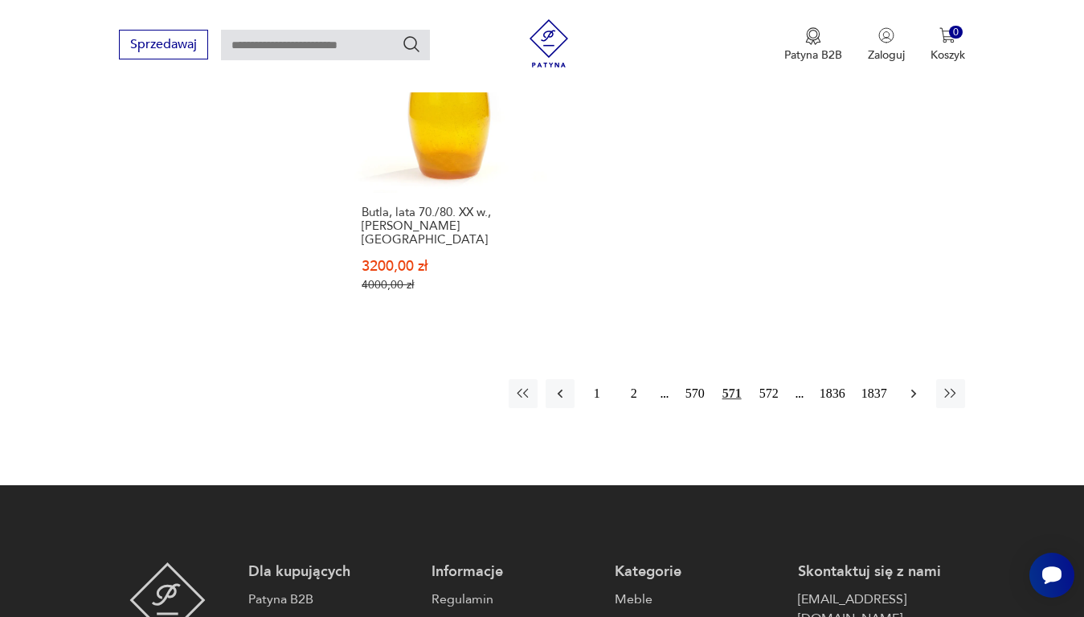
click at [909, 386] on icon "button" at bounding box center [914, 394] width 16 height 16
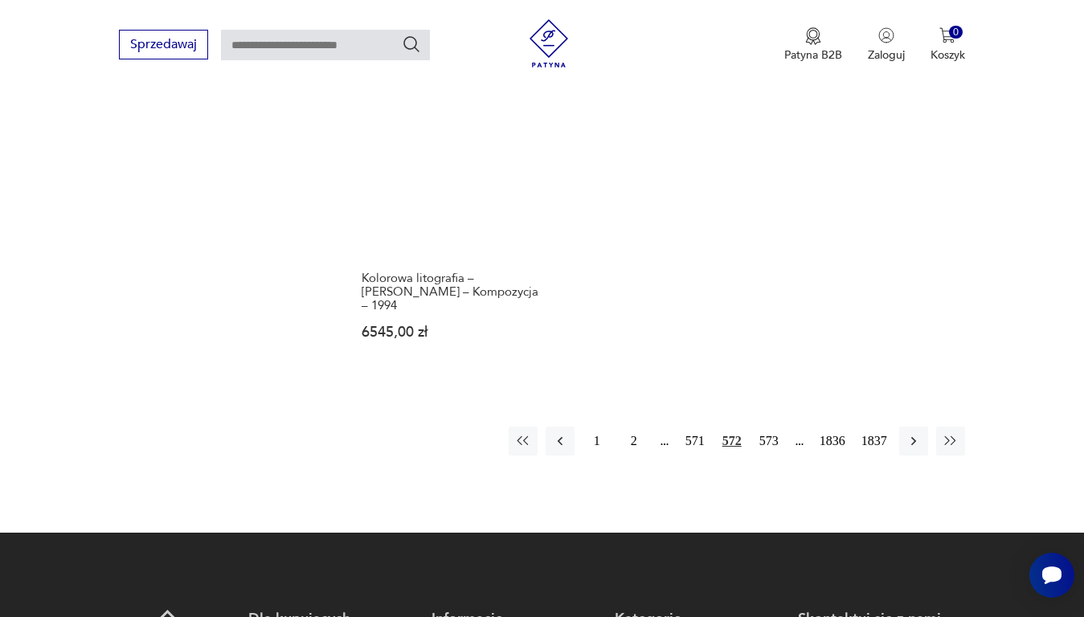
scroll to position [2138, 0]
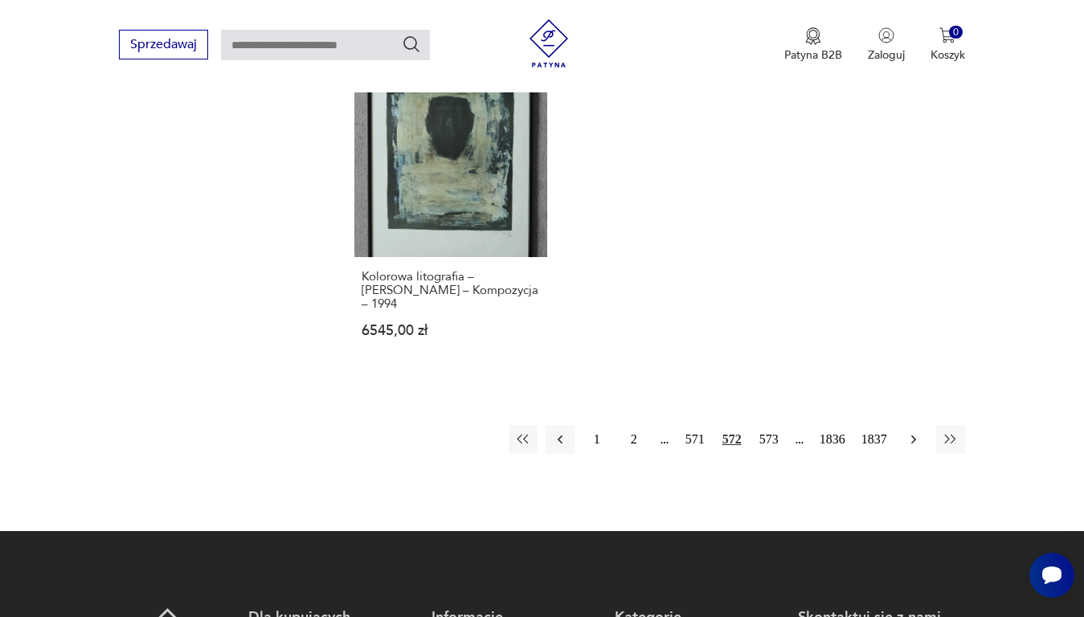
click at [913, 432] on icon "button" at bounding box center [914, 440] width 16 height 16
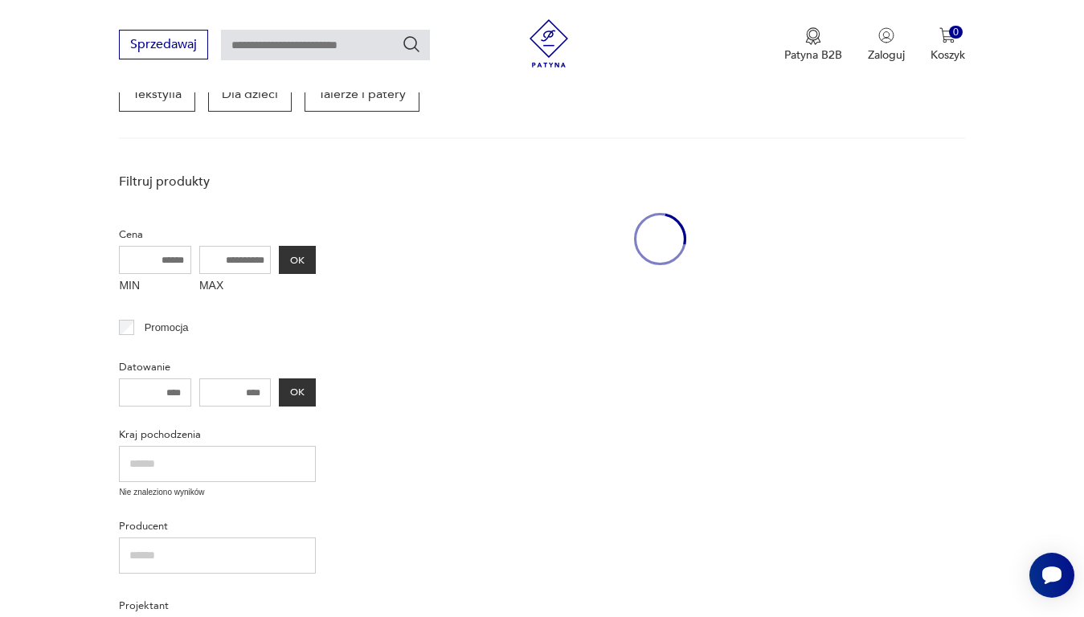
scroll to position [208, 0]
